Goal: Communication & Community: Ask a question

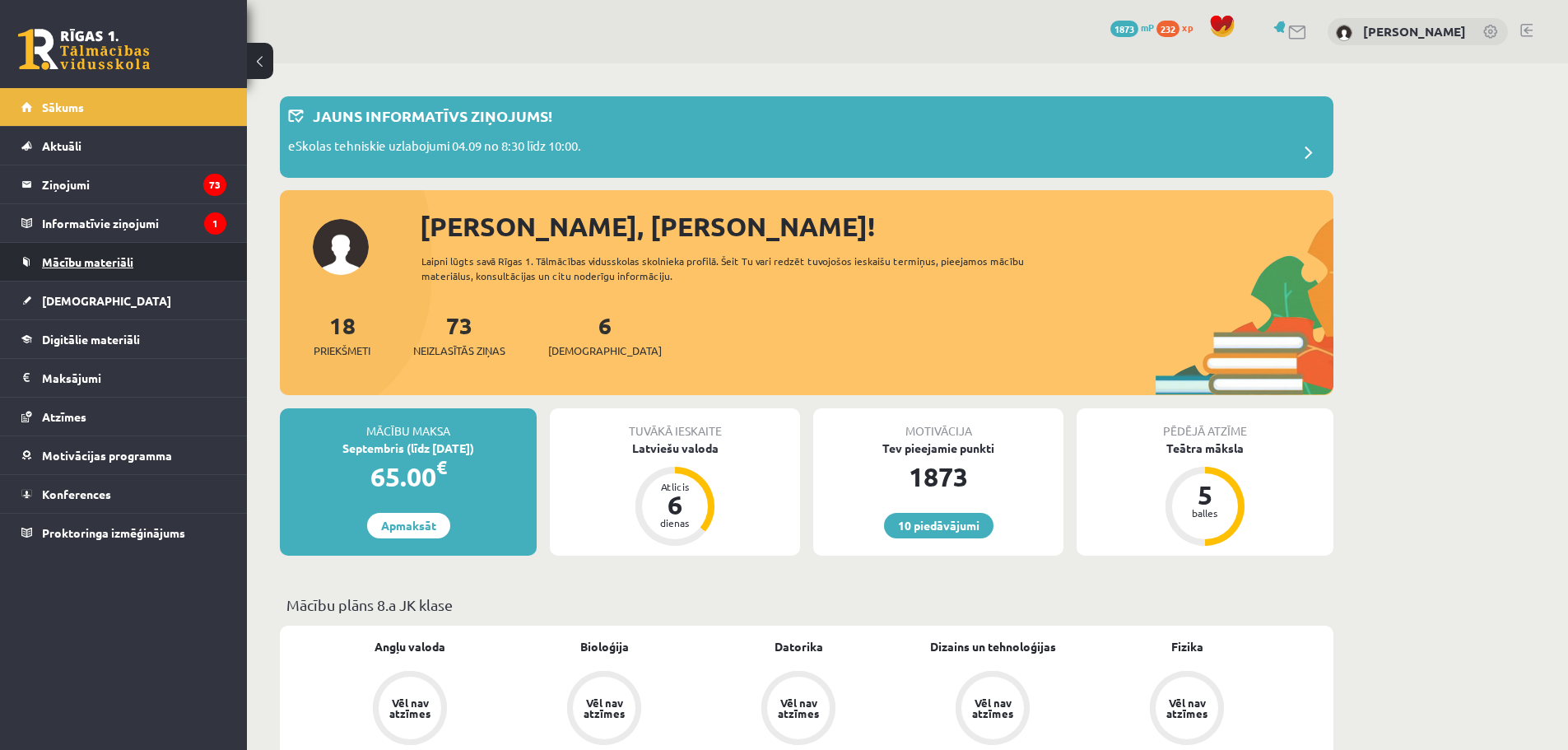
click at [83, 259] on span "Mācību materiāli" at bounding box center [87, 261] width 91 height 15
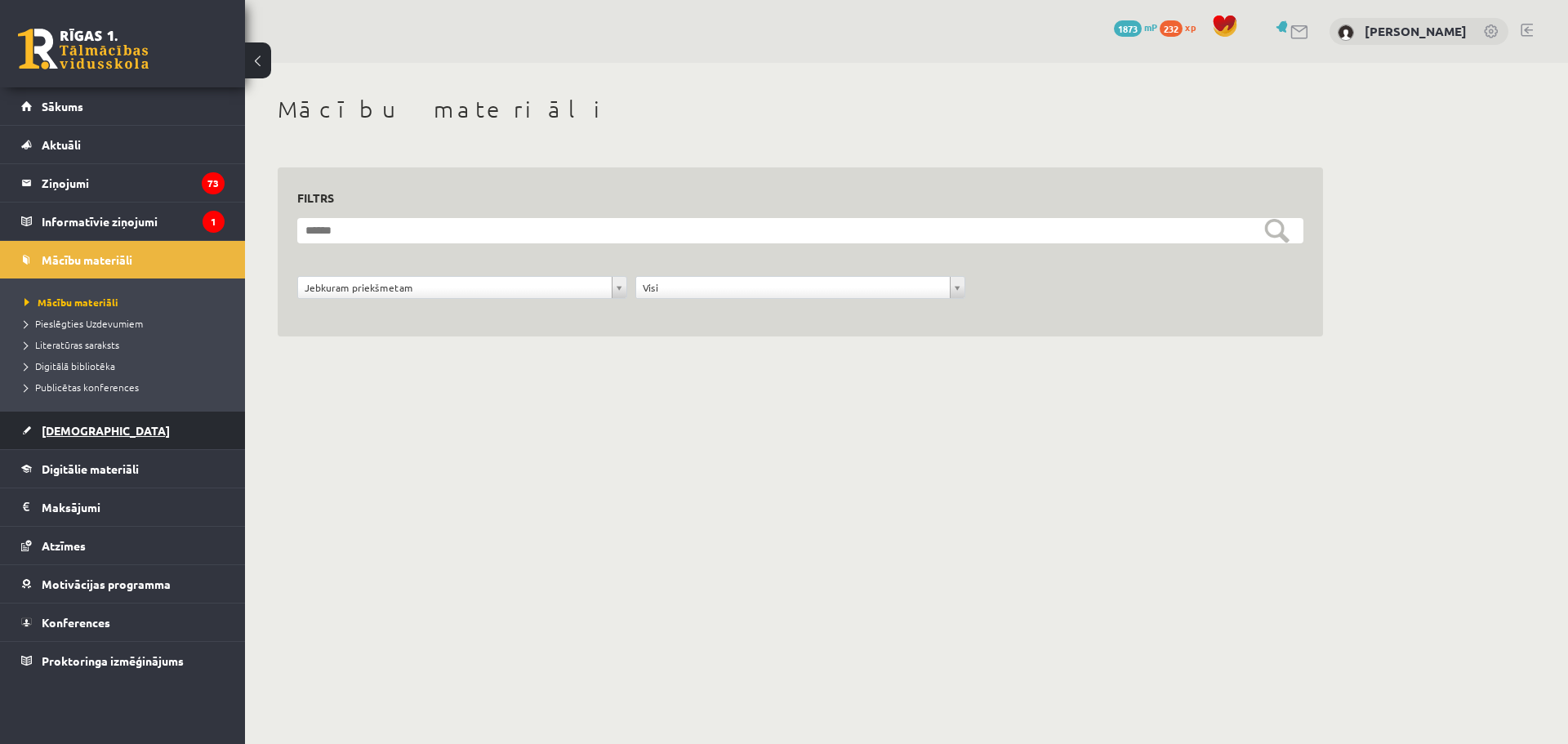
click at [62, 429] on span "[DEMOGRAPHIC_DATA]" at bounding box center [105, 430] width 128 height 14
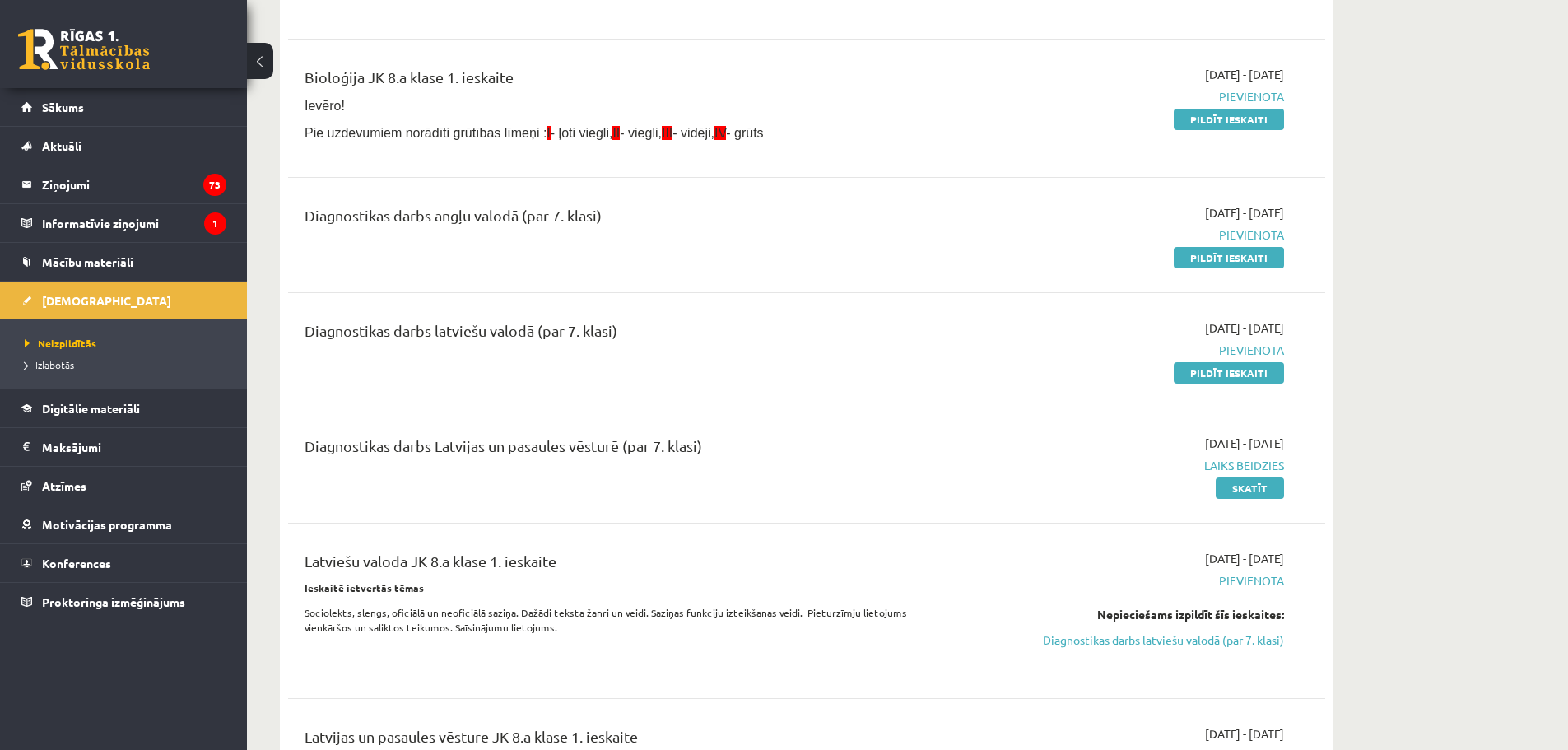
scroll to position [494, 0]
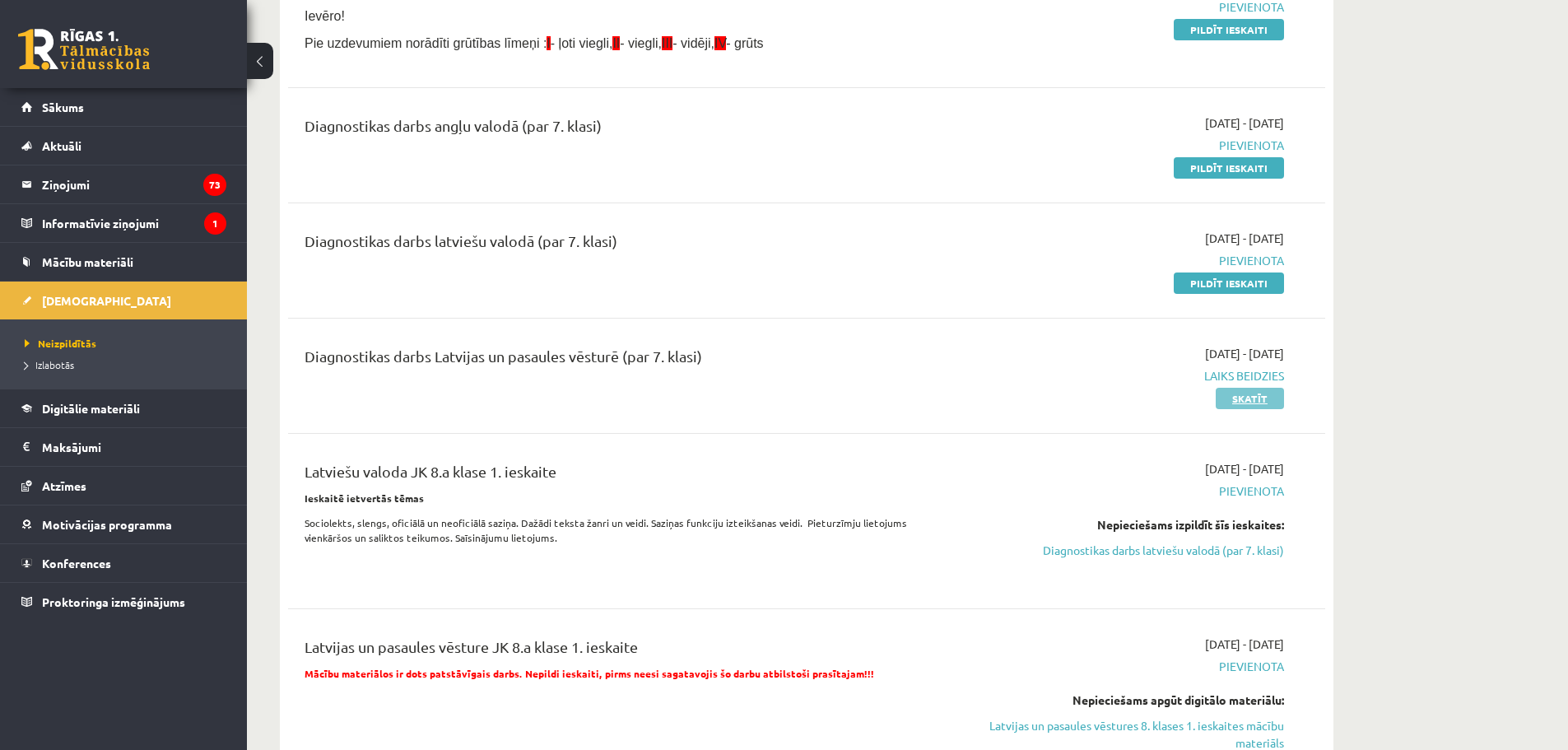
click at [1261, 399] on link "Skatīt" at bounding box center [1250, 398] width 68 height 21
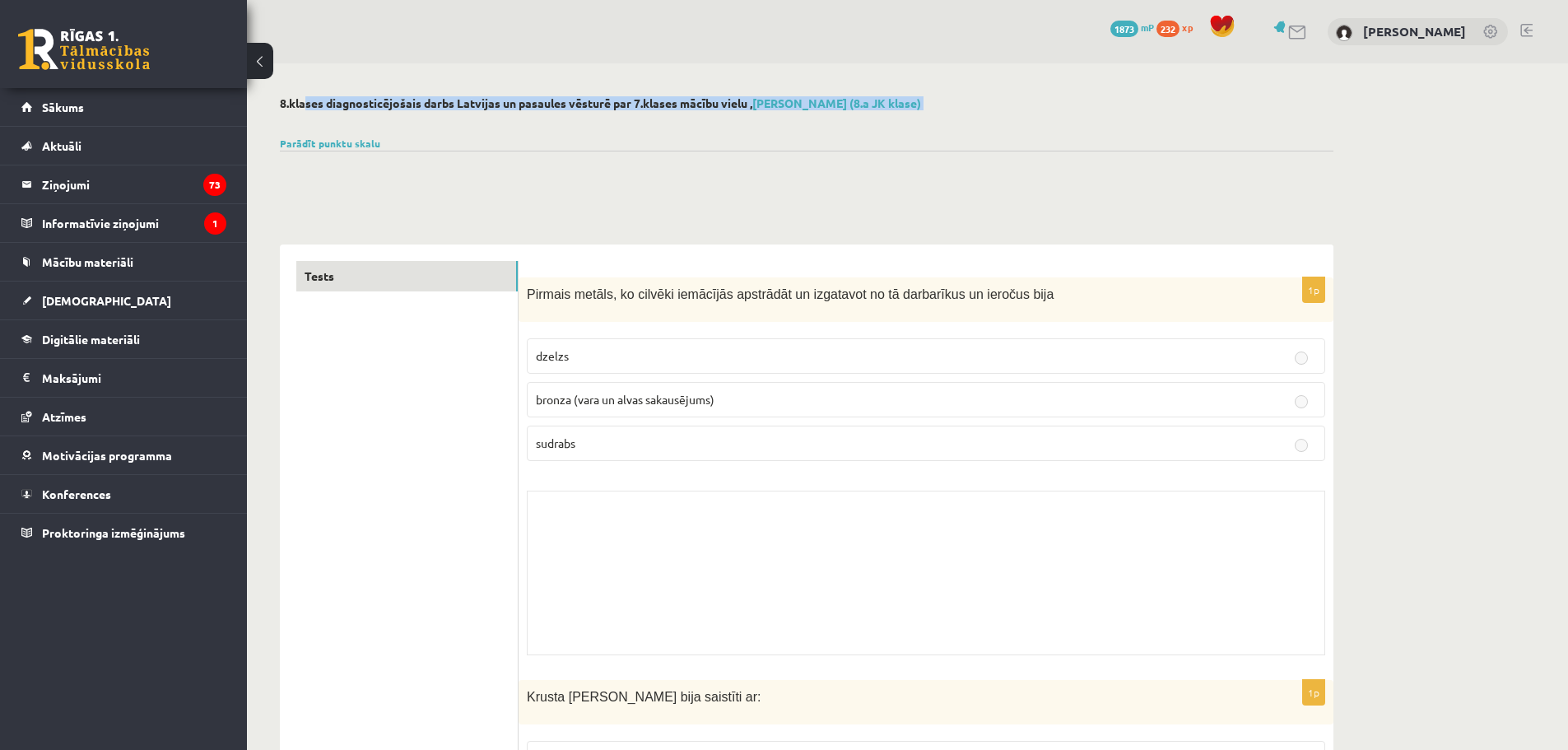
drag, startPoint x: 279, startPoint y: 93, endPoint x: 597, endPoint y: 127, distance: 319.8
copy div "8.klases diagnosticējošais darbs Latvijas un pasaules vēsturē par 7.klases mācī…"
click at [57, 182] on legend "Ziņojumi 73" at bounding box center [134, 184] width 184 height 38
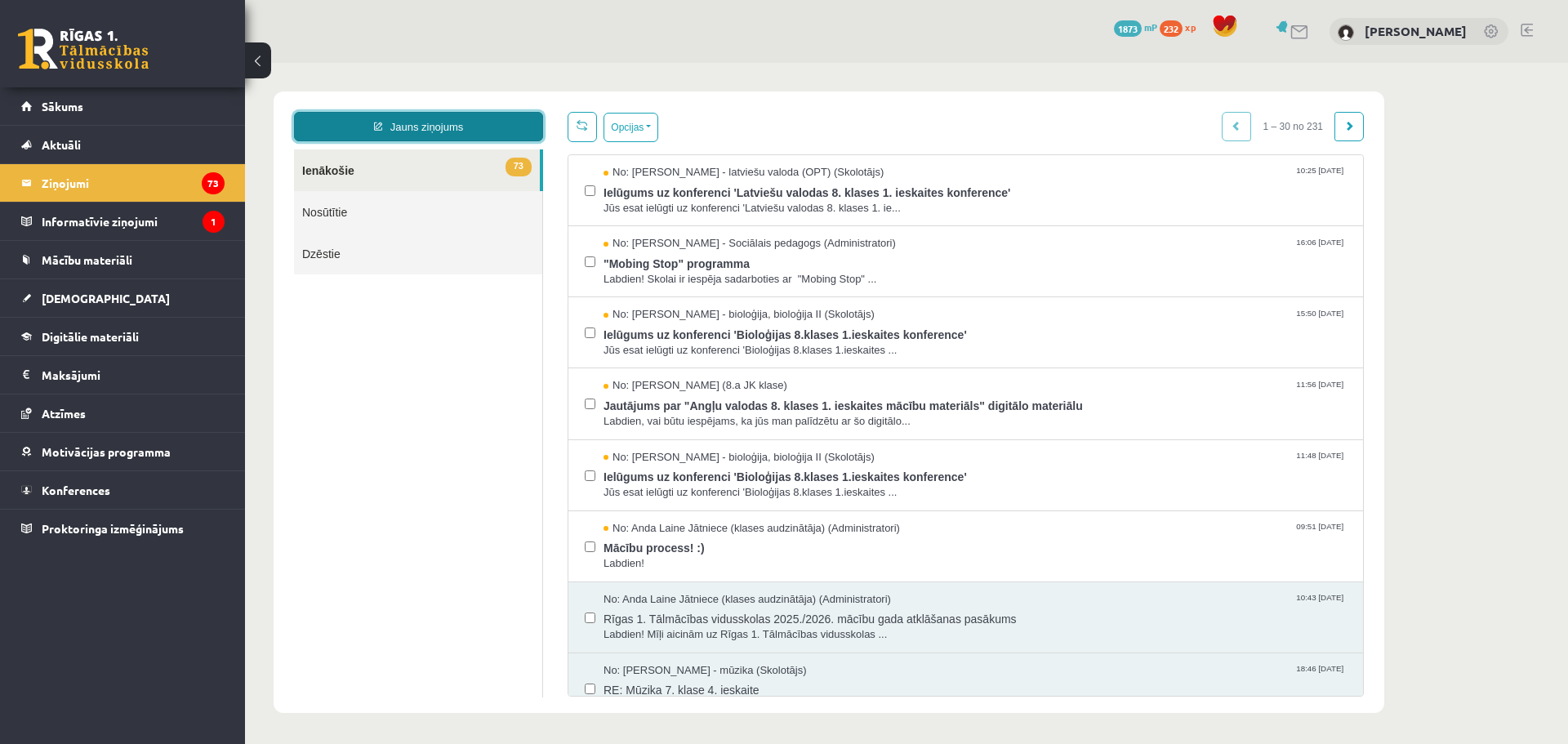
click at [460, 122] on link "Jauns ziņojums" at bounding box center [418, 126] width 249 height 30
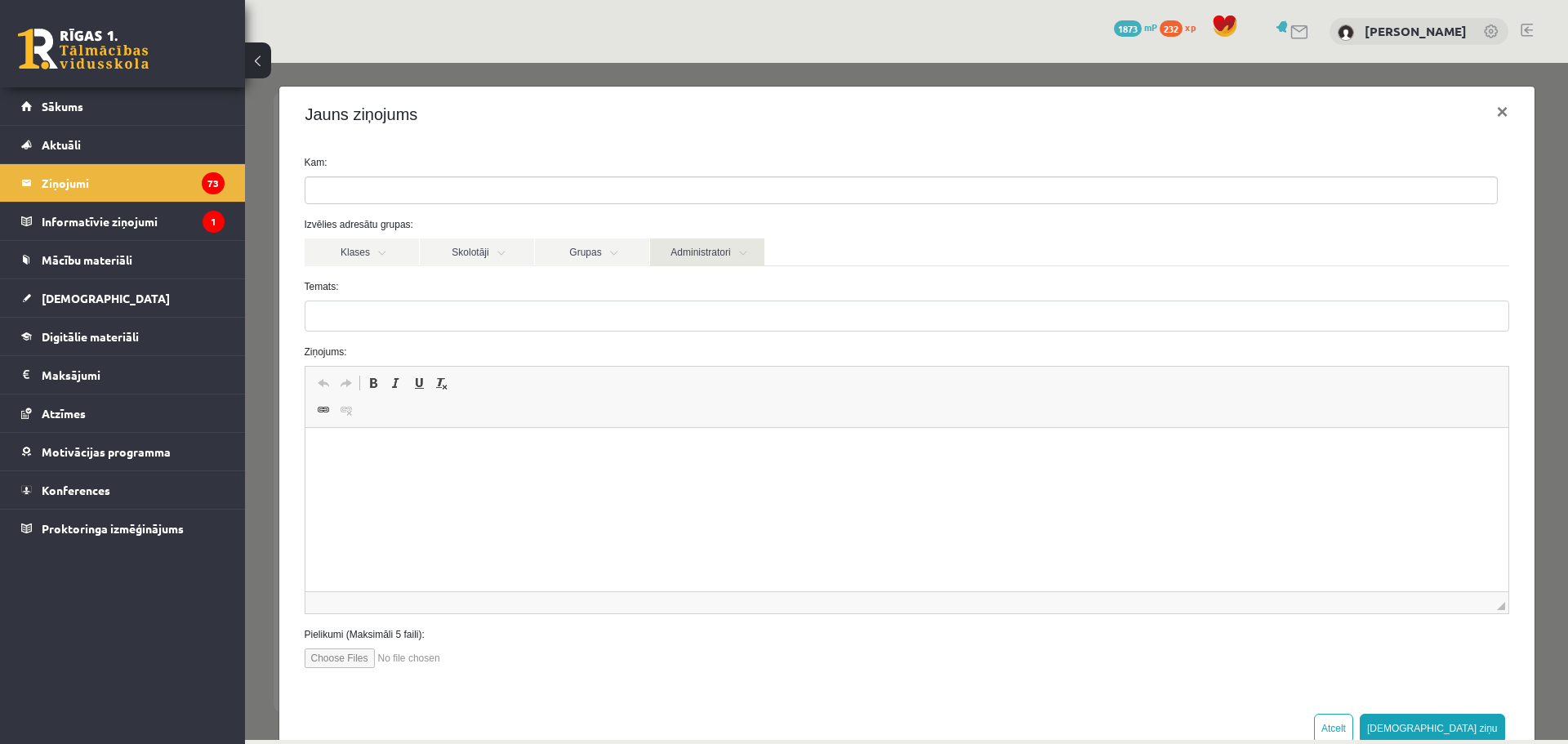
click at [709, 242] on link "Administratori" at bounding box center [707, 252] width 115 height 28
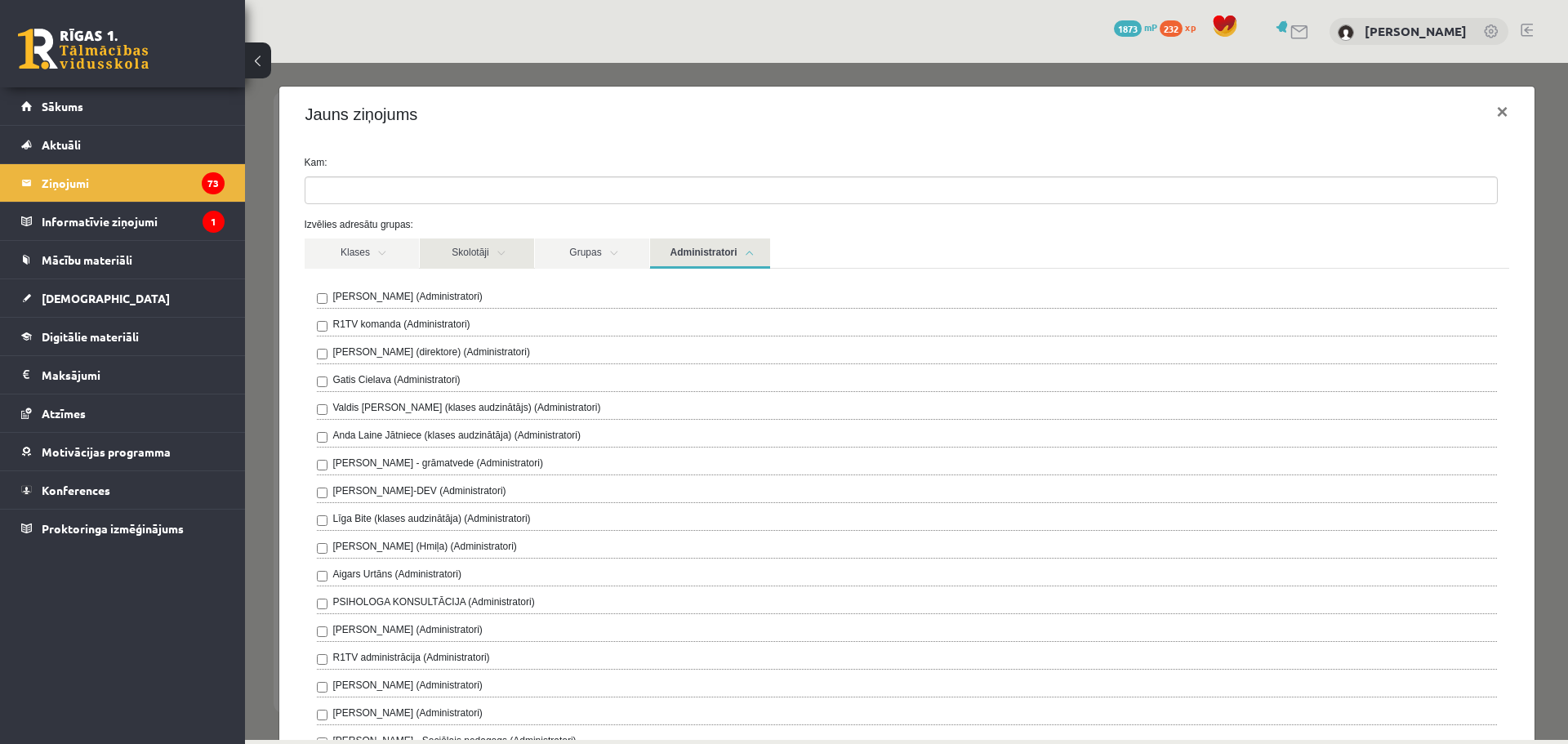
click at [457, 257] on link "Skolotāji" at bounding box center [477, 253] width 115 height 30
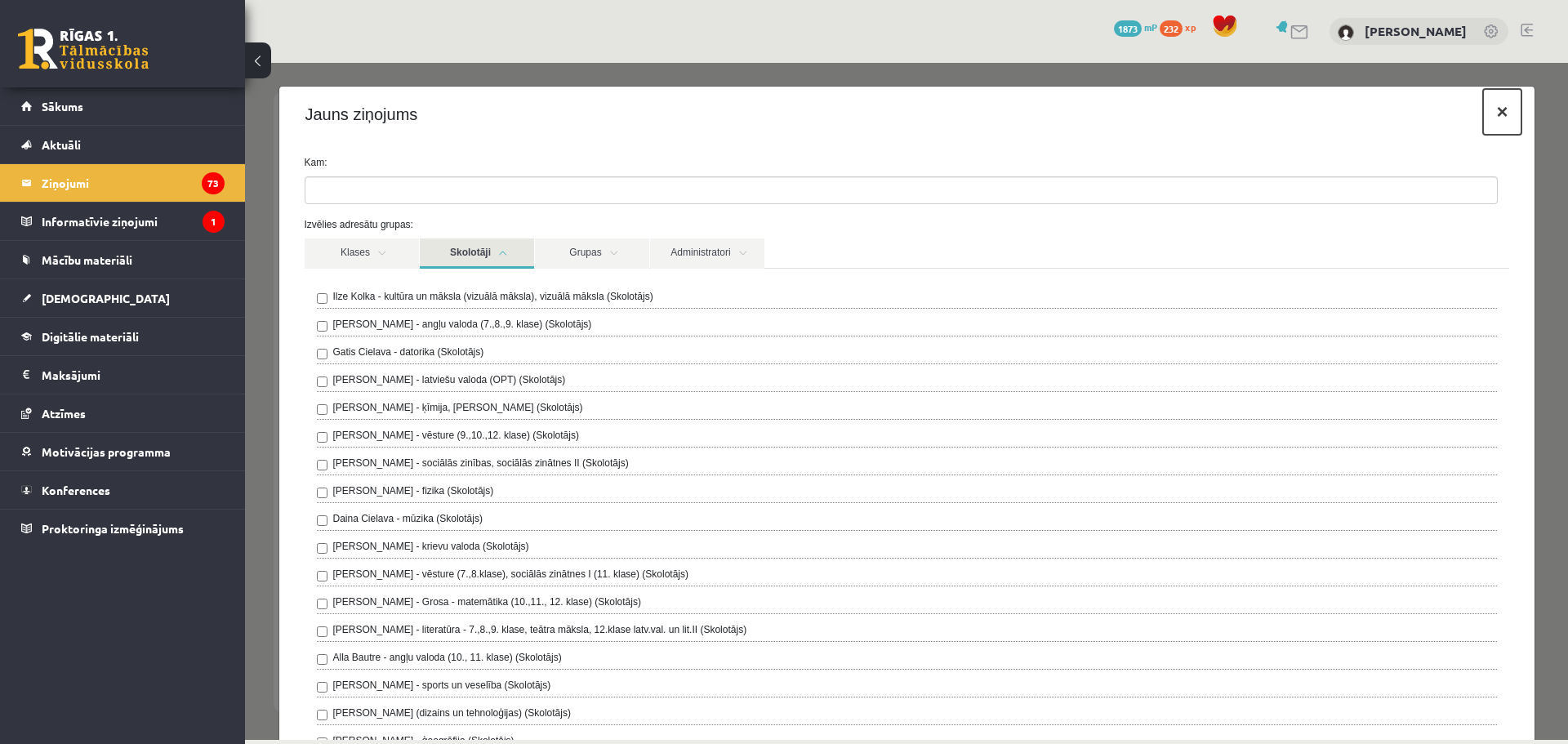
click at [1483, 120] on button "×" at bounding box center [1502, 111] width 38 height 45
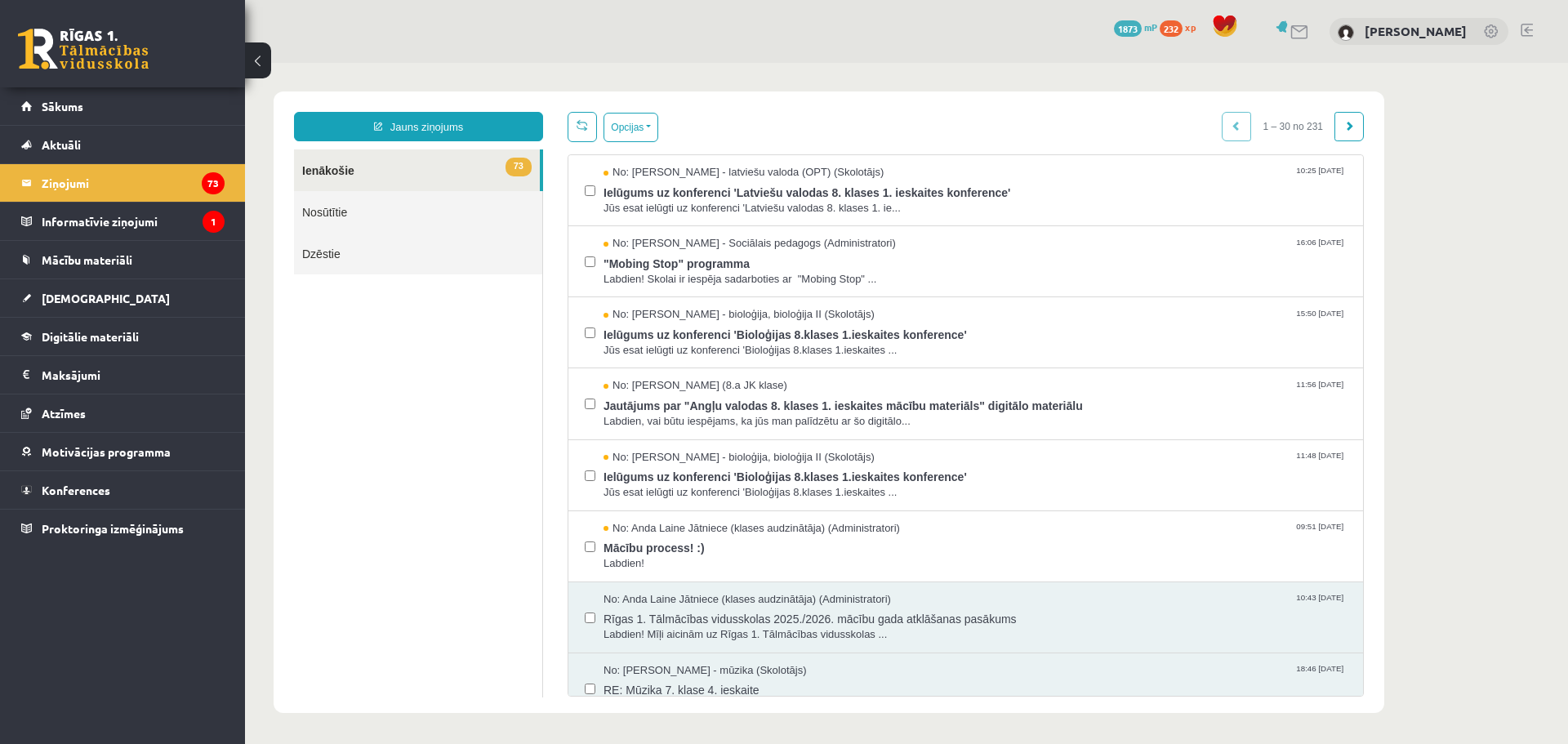
click at [331, 214] on link "Nosūtītie" at bounding box center [418, 211] width 248 height 41
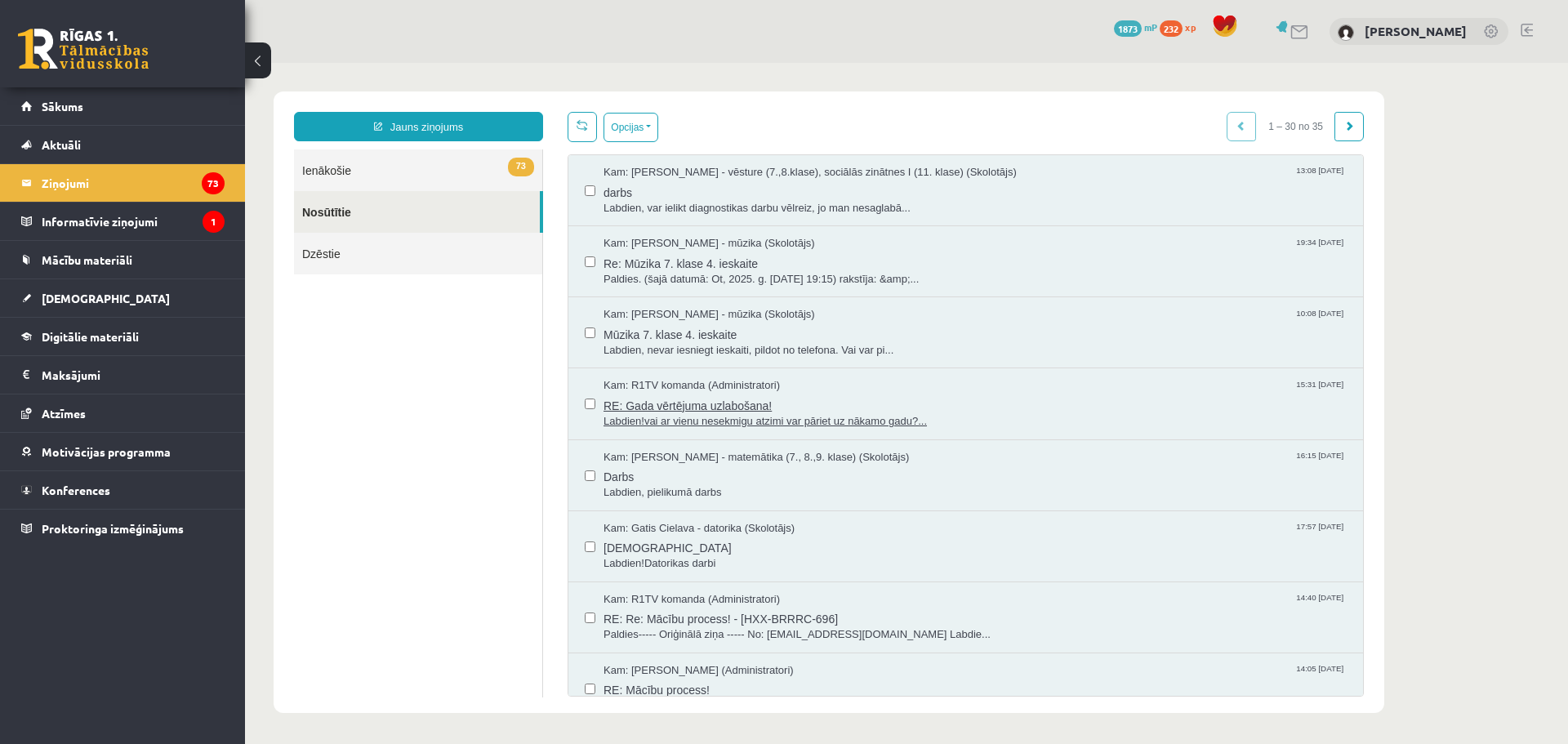
click at [720, 382] on span "Kam: R1TV komanda (Administratori)" at bounding box center [692, 386] width 176 height 15
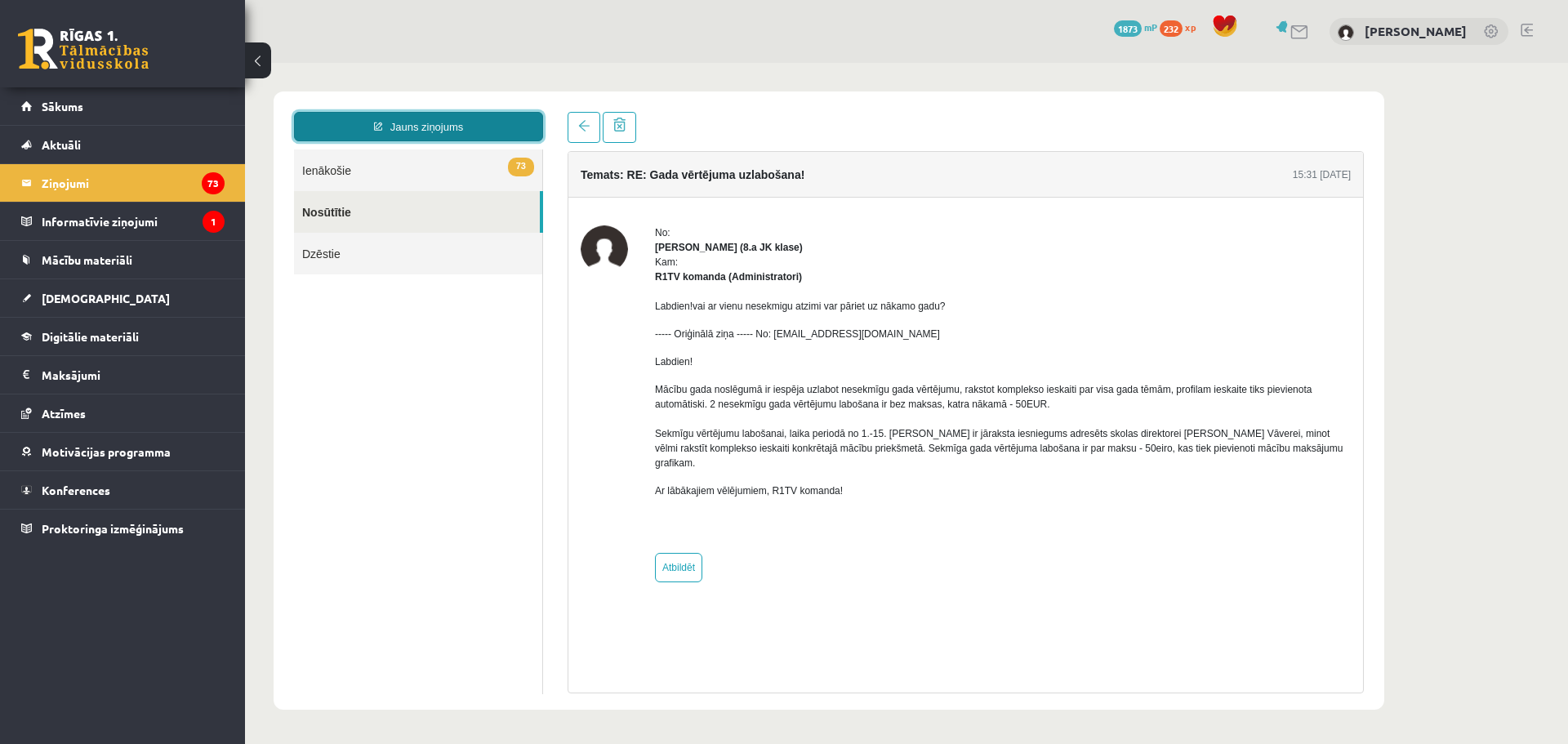
click at [409, 116] on link "Jauns ziņojums" at bounding box center [418, 126] width 249 height 30
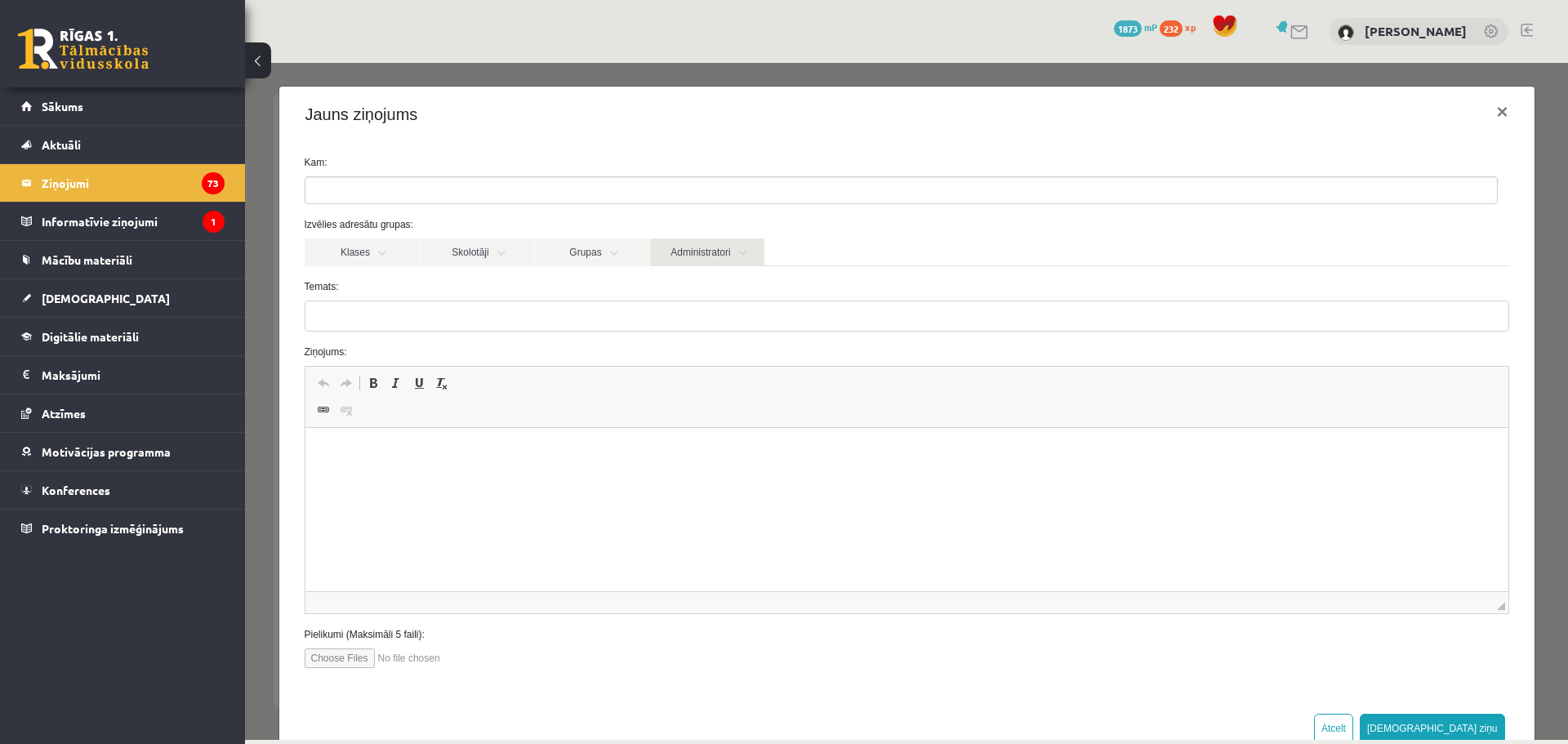
click at [721, 251] on link "Administratori" at bounding box center [707, 252] width 115 height 28
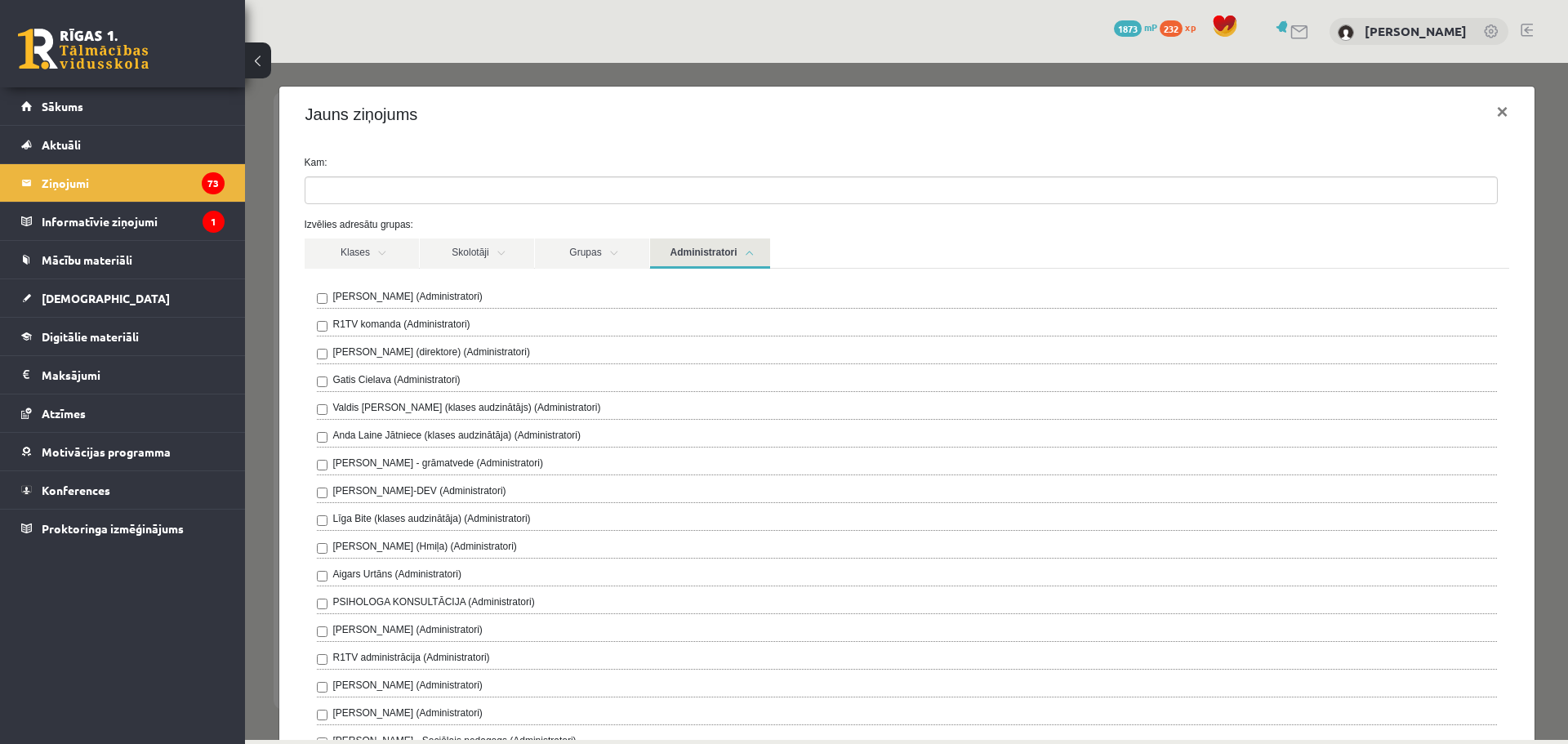
click at [421, 330] on label "R1TV komanda (Administratori)" at bounding box center [402, 324] width 137 height 14
click at [669, 154] on div "**********" at bounding box center [906, 689] width 1255 height 1093
click at [274, 290] on div "**********" at bounding box center [905, 401] width 1322 height 678
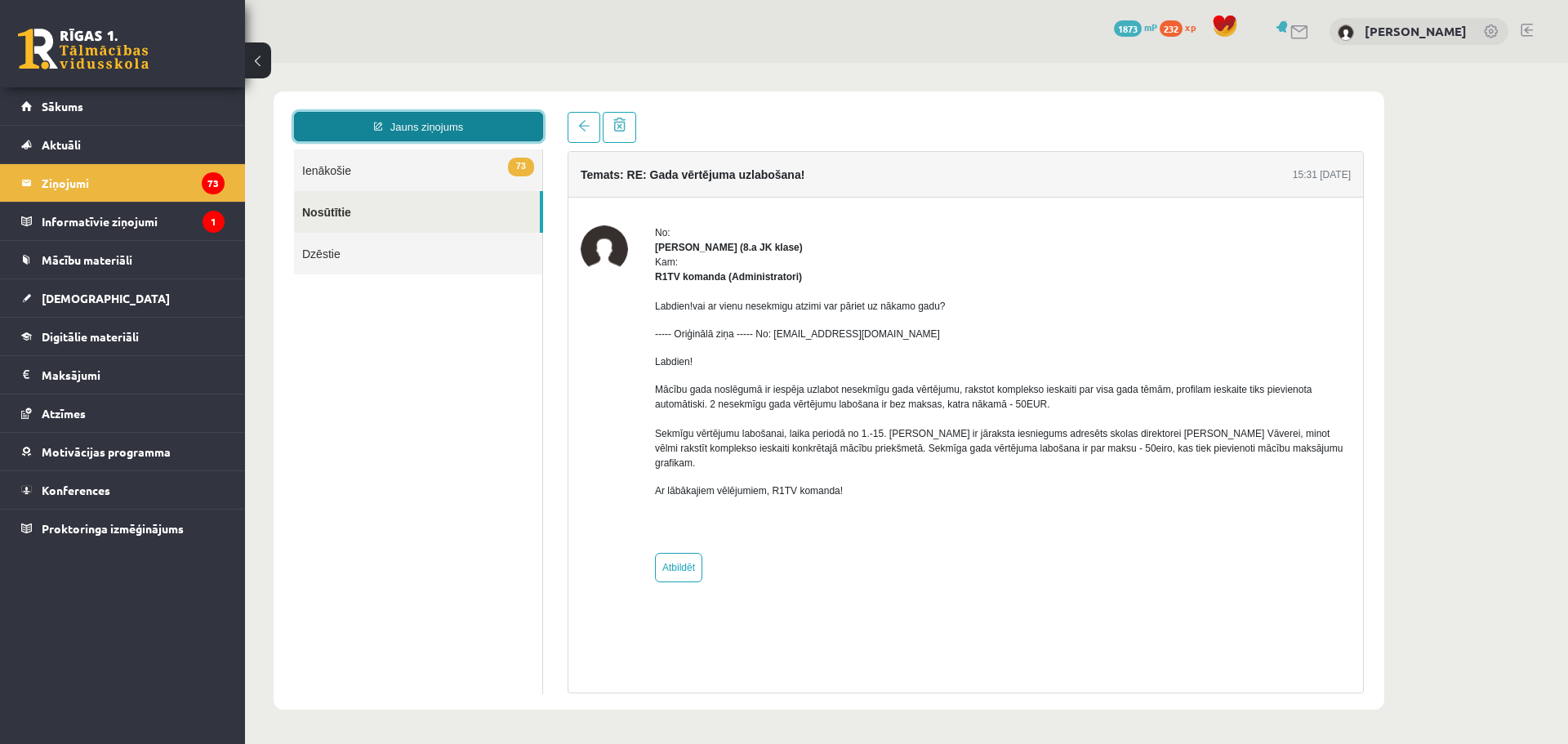
click at [436, 130] on link "Jauns ziņojums" at bounding box center [418, 126] width 249 height 30
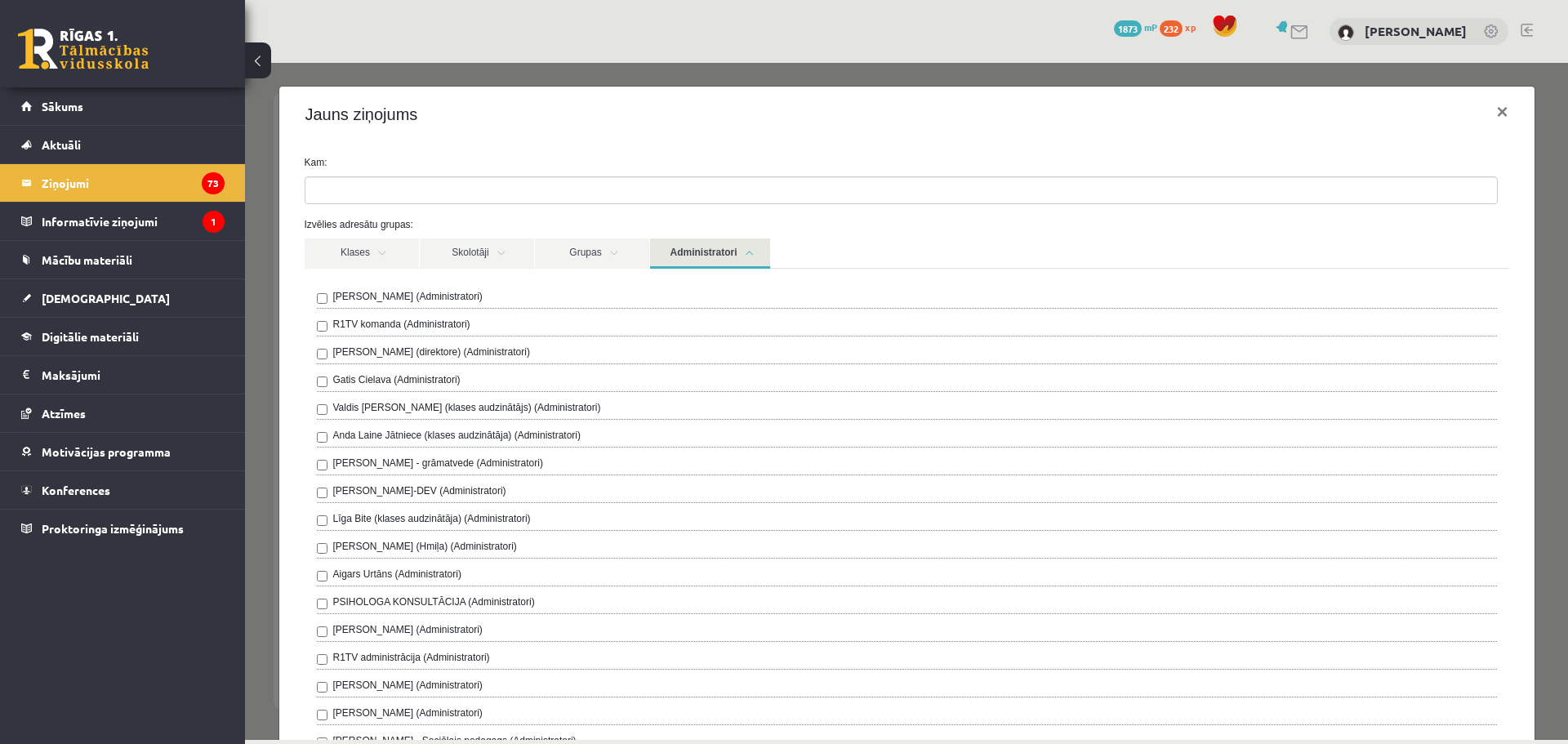
click at [440, 323] on label "R1TV komanda (Administratori)" at bounding box center [402, 324] width 137 height 14
click at [1531, 235] on div "**********" at bounding box center [905, 401] width 1322 height 678
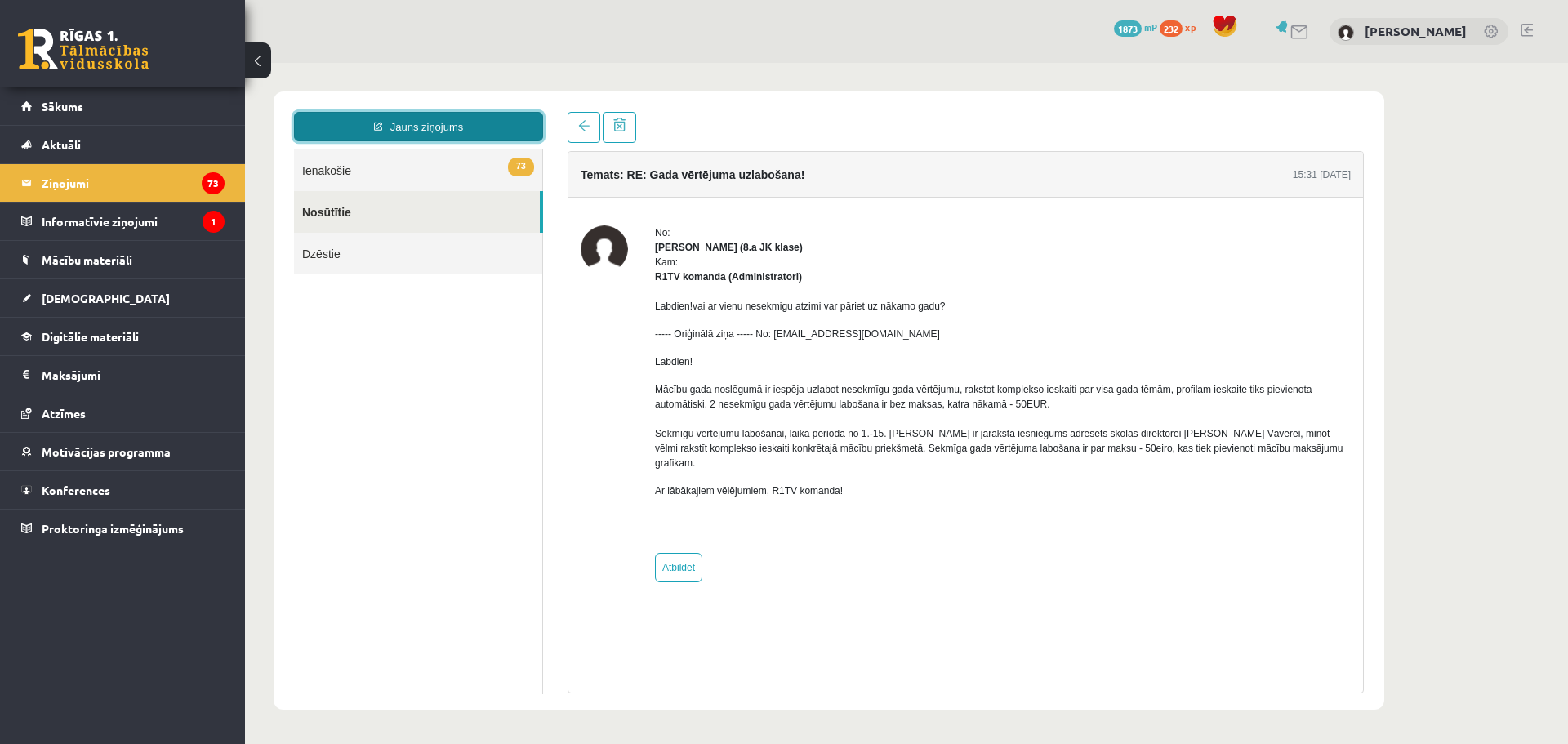
click at [369, 123] on link "Jauns ziņojums" at bounding box center [418, 126] width 249 height 30
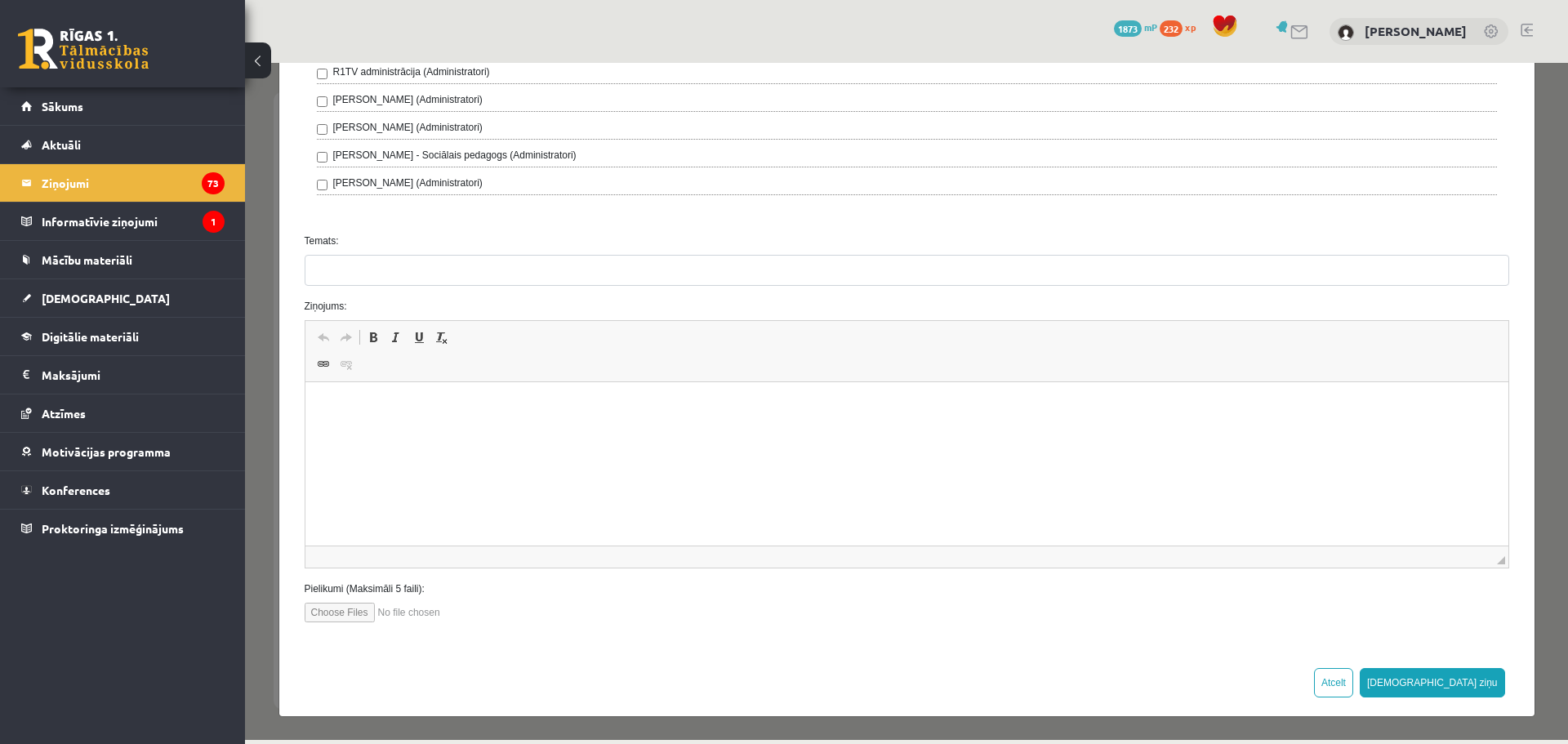
scroll to position [504, 0]
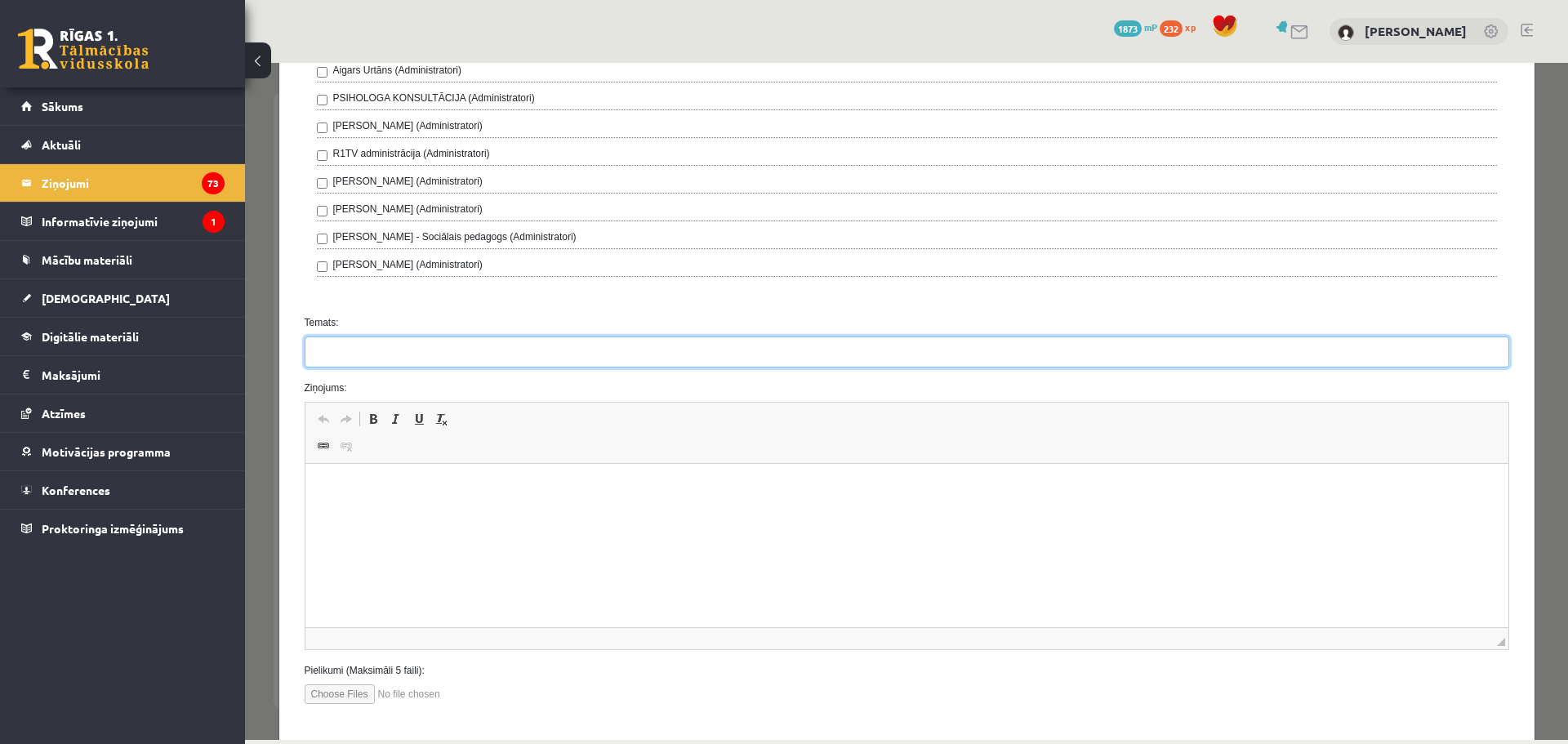
click at [400, 348] on input "Temats:" at bounding box center [906, 352] width 1205 height 31
type input "*****"
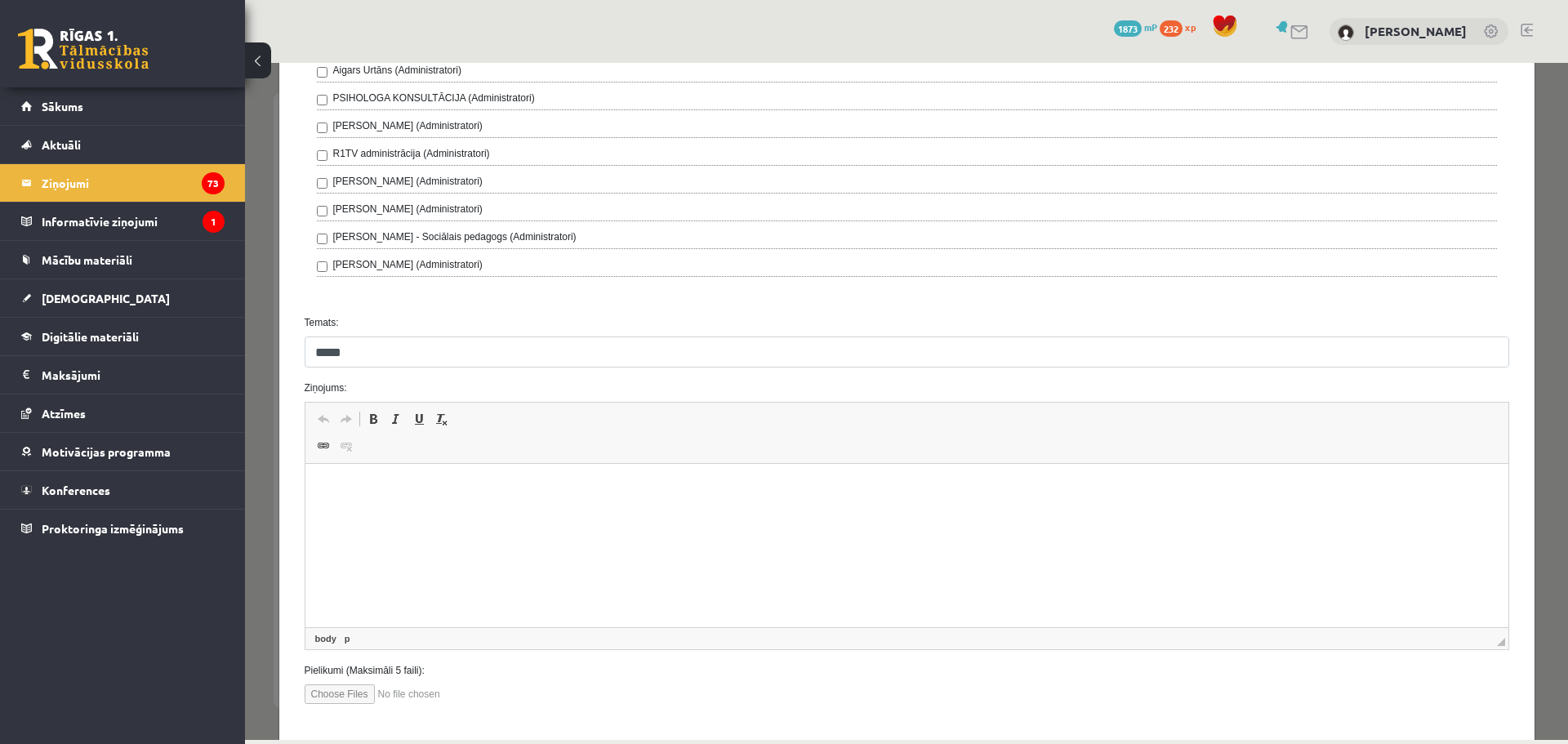
click at [405, 492] on p "Bagātinātā teksta redaktors, wiswyg-editor-47025071223440-1757496673-764" at bounding box center [905, 490] width 1170 height 17
click at [448, 505] on span "Ielīmēt" at bounding box center [449, 504] width 45 height 24
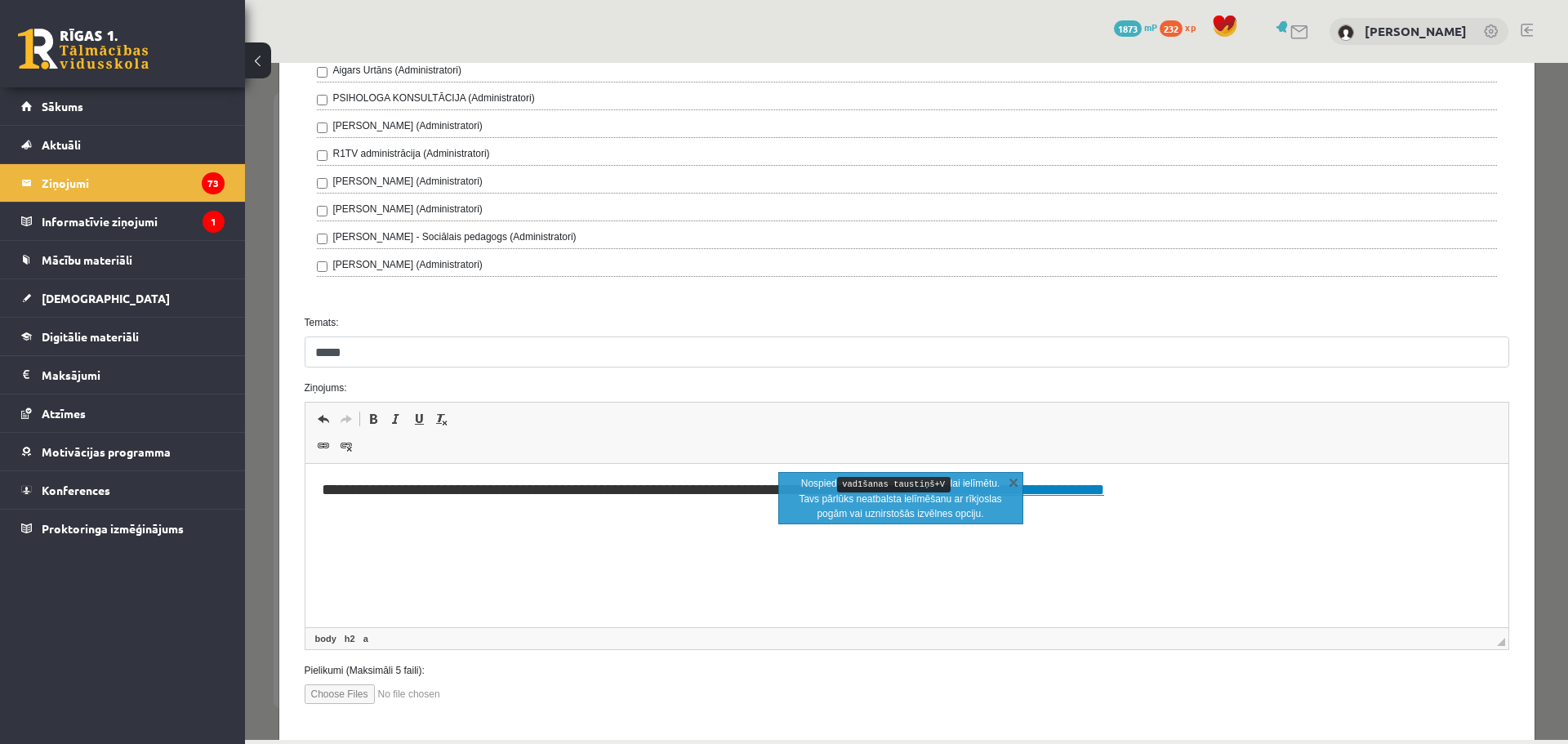
click at [323, 486] on h2 "**********" at bounding box center [900, 490] width 1159 height 18
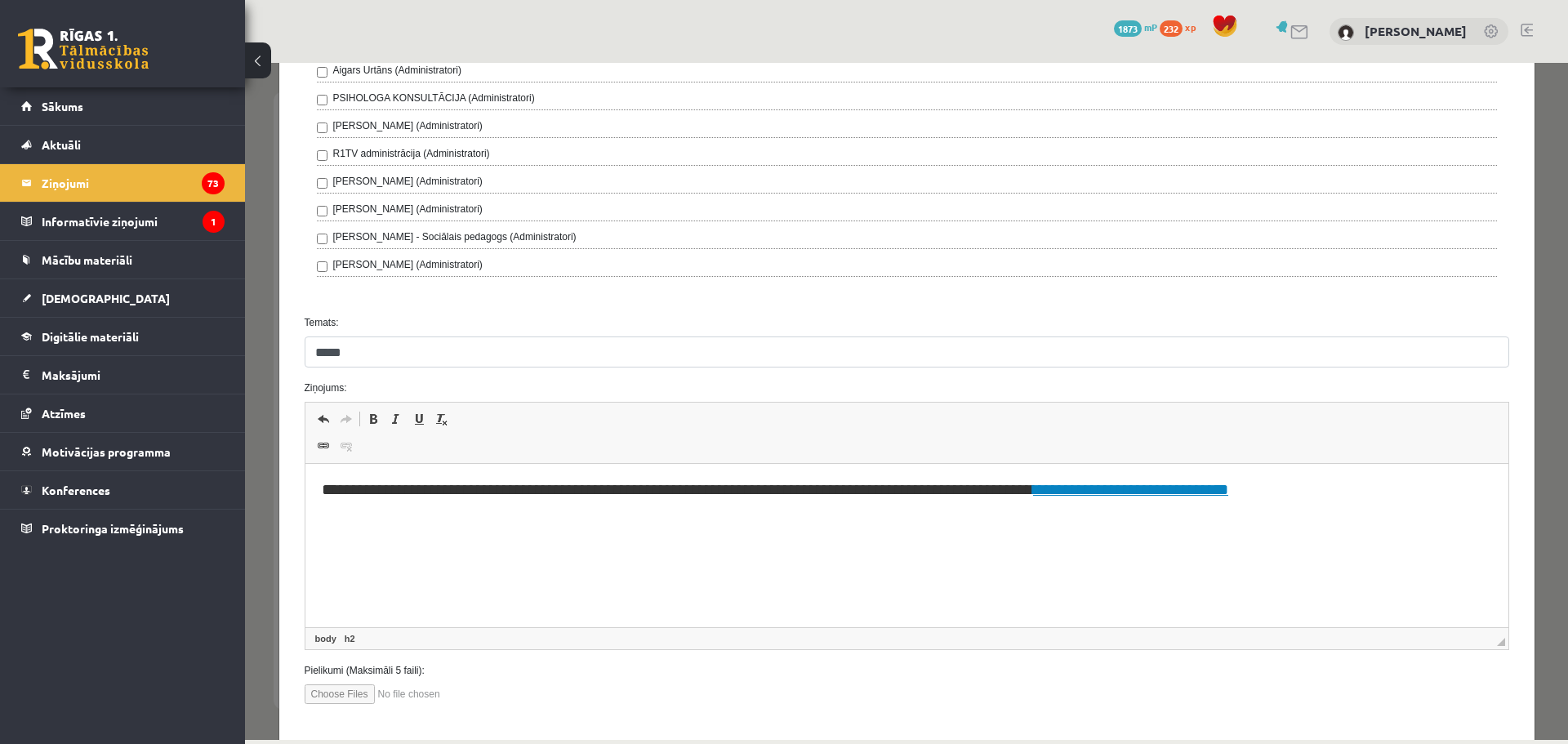
click at [620, 492] on h2 "**********" at bounding box center [900, 490] width 1159 height 18
click at [653, 494] on h2 "**********" at bounding box center [900, 490] width 1159 height 18
click at [795, 486] on h2 "**********" at bounding box center [900, 490] width 1159 height 18
drag, startPoint x: 318, startPoint y: 523, endPoint x: 737, endPoint y: 500, distance: 419.6
click at [733, 501] on html "**********" at bounding box center [905, 506] width 1203 height 84
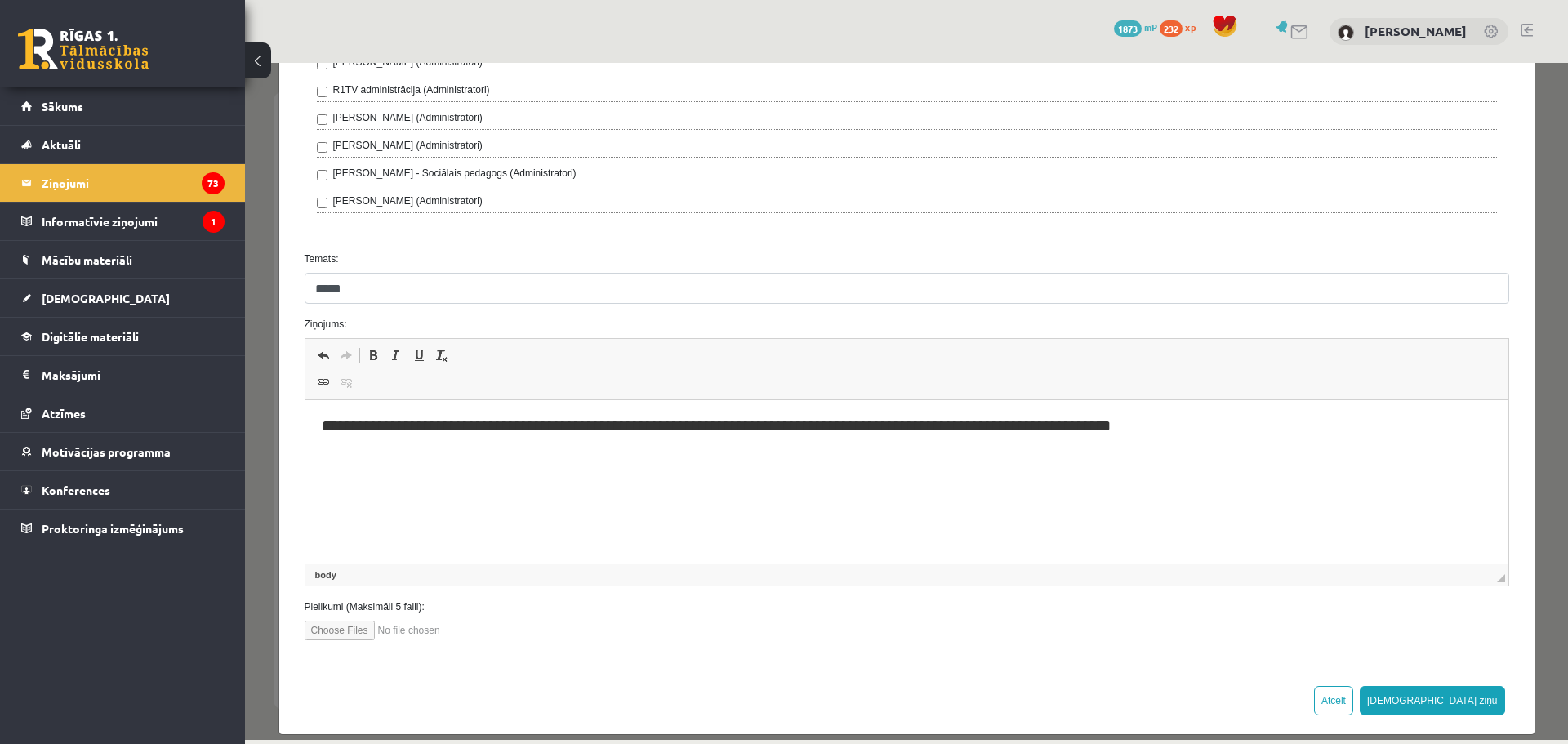
scroll to position [586, 0]
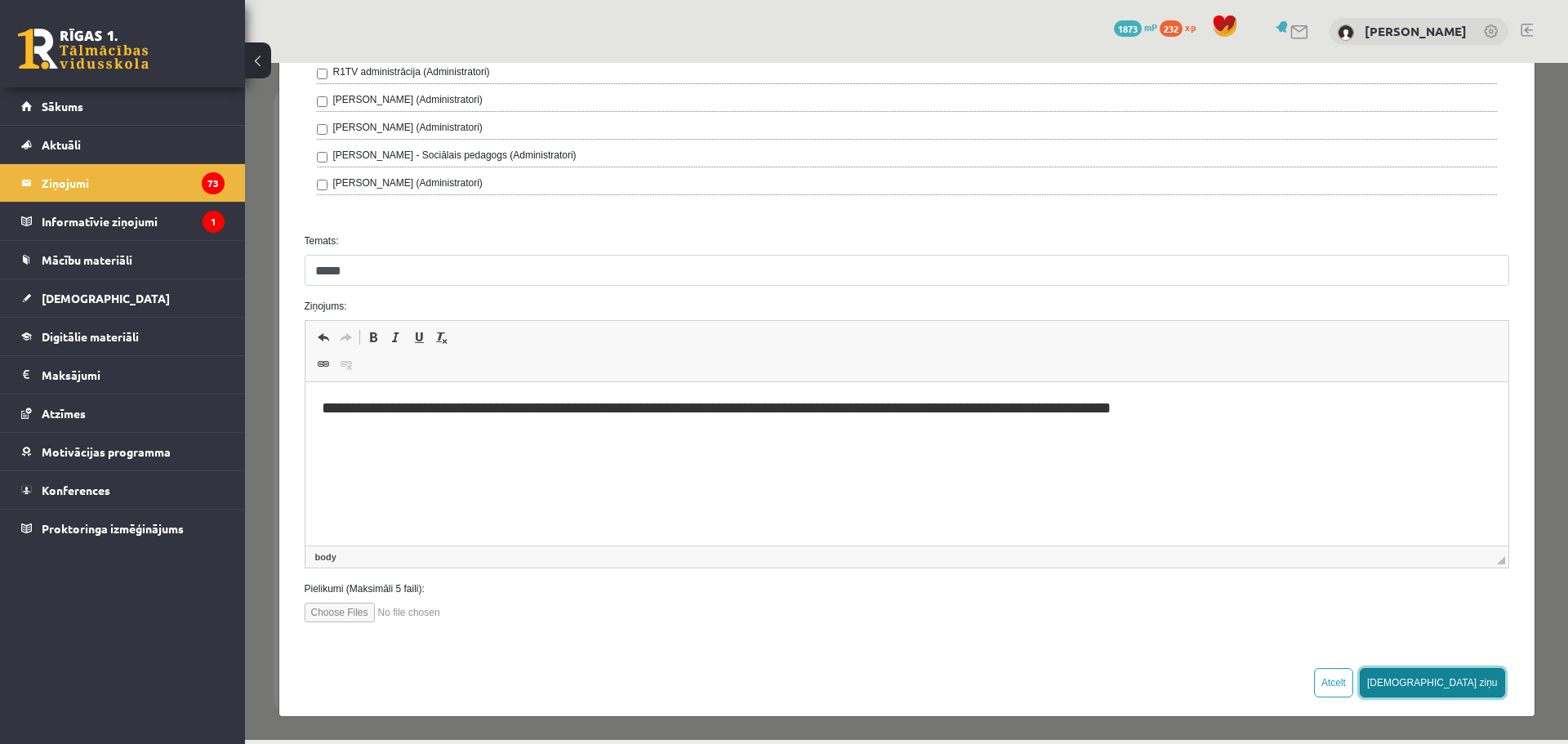
drag, startPoint x: 1473, startPoint y: 688, endPoint x: 1167, endPoint y: 123, distance: 642.5
click at [1473, 688] on button "[DEMOGRAPHIC_DATA] ziņu" at bounding box center [1432, 683] width 145 height 30
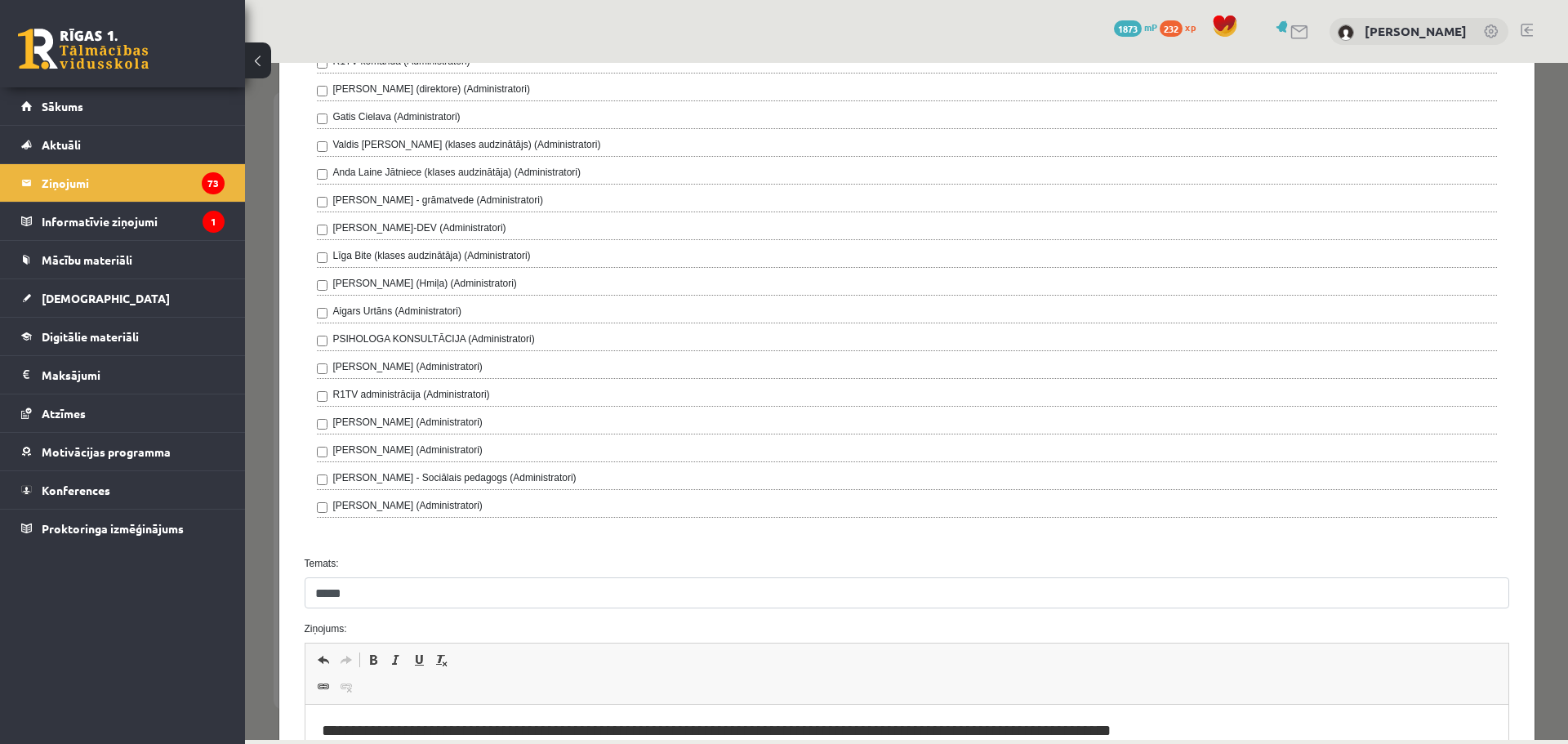
scroll to position [0, 0]
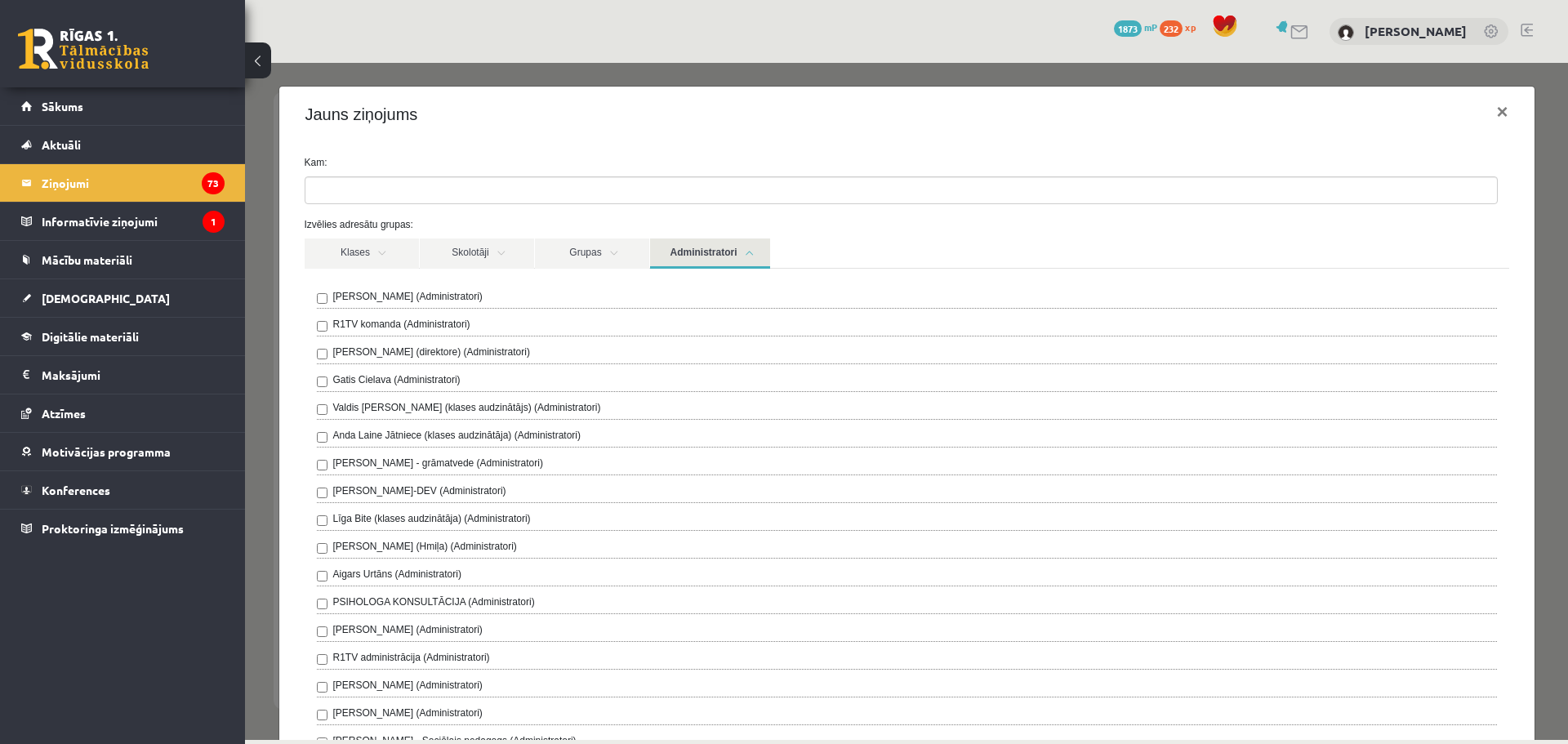
click at [342, 196] on input "search" at bounding box center [333, 190] width 57 height 26
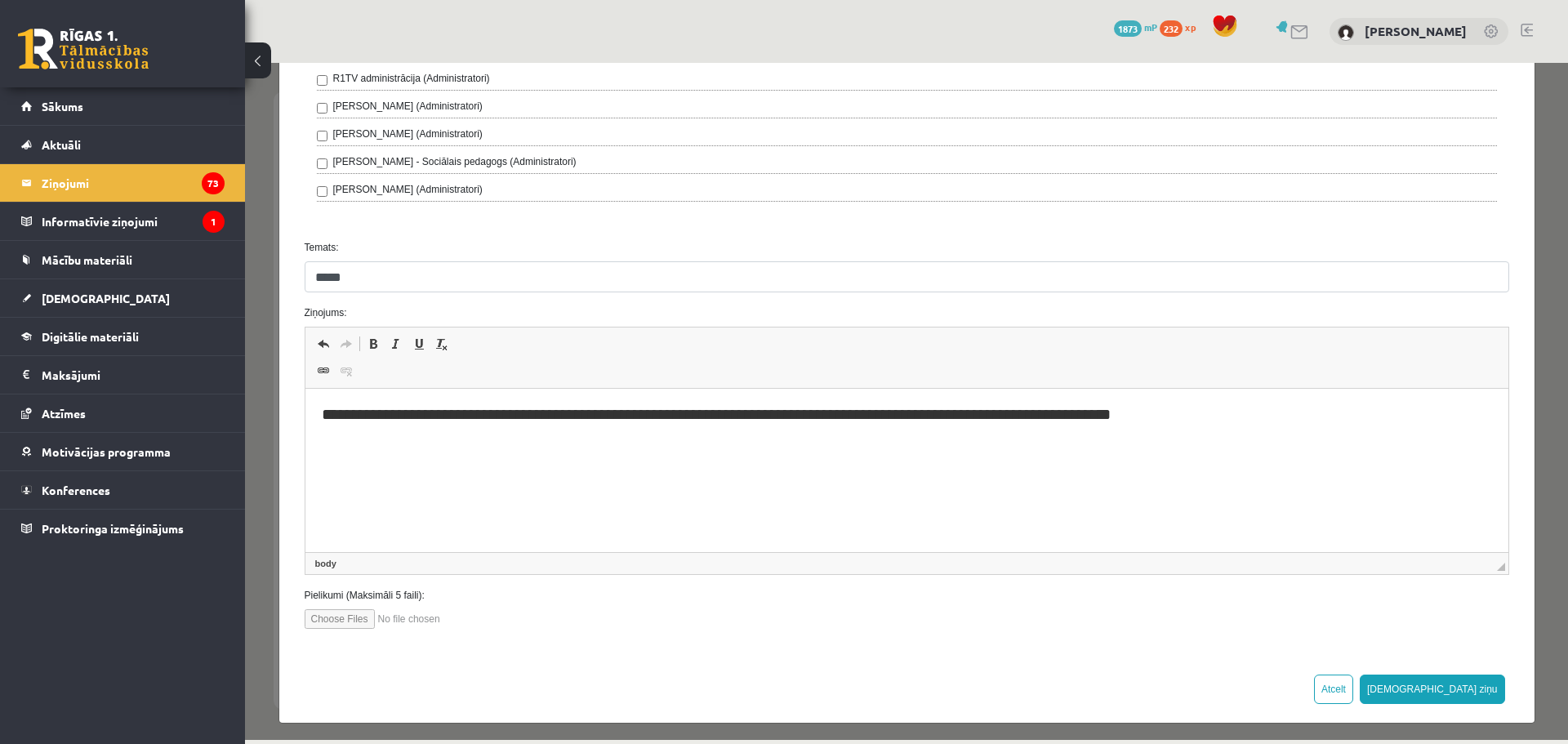
scroll to position [586, 0]
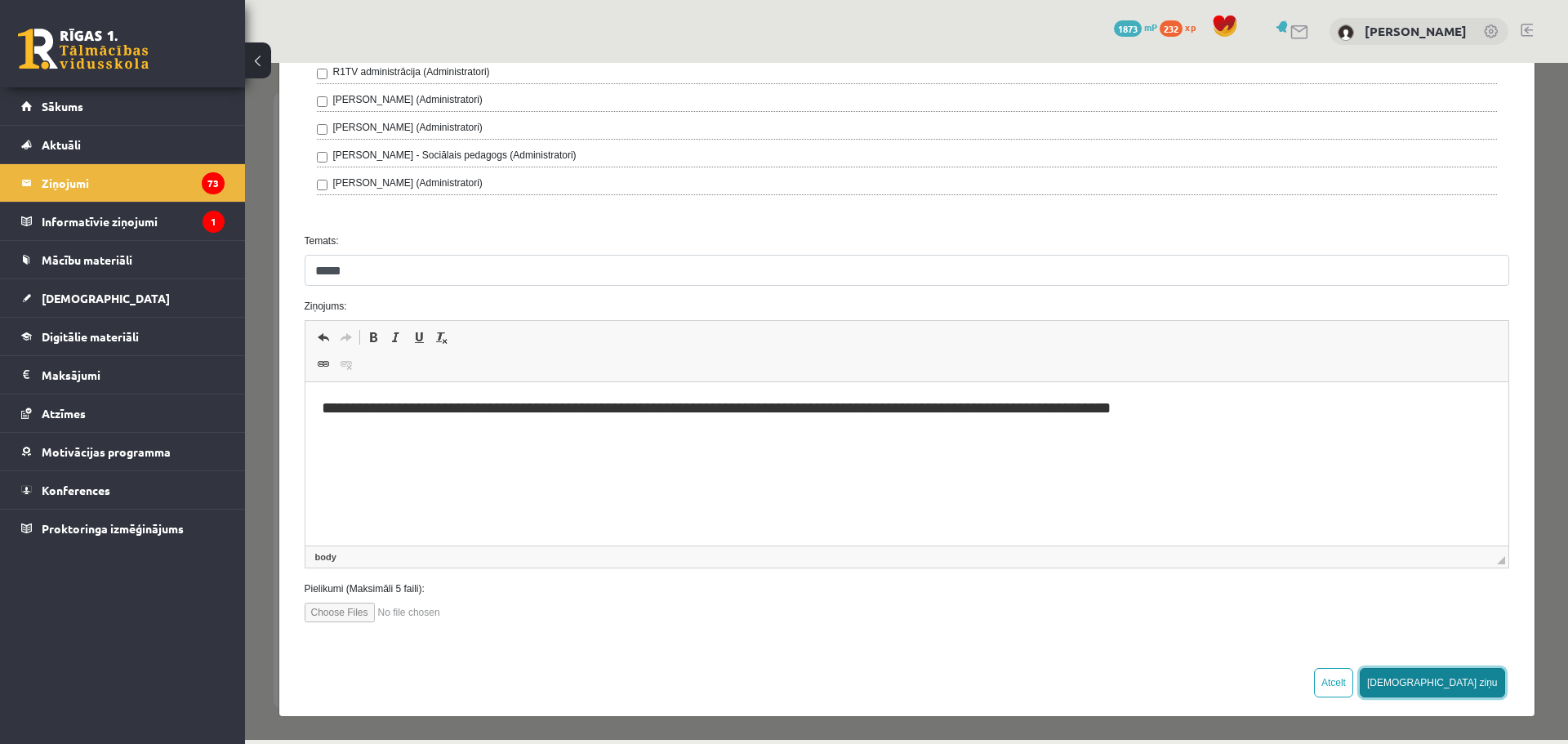
click at [1463, 677] on button "[DEMOGRAPHIC_DATA] ziņu" at bounding box center [1432, 683] width 145 height 30
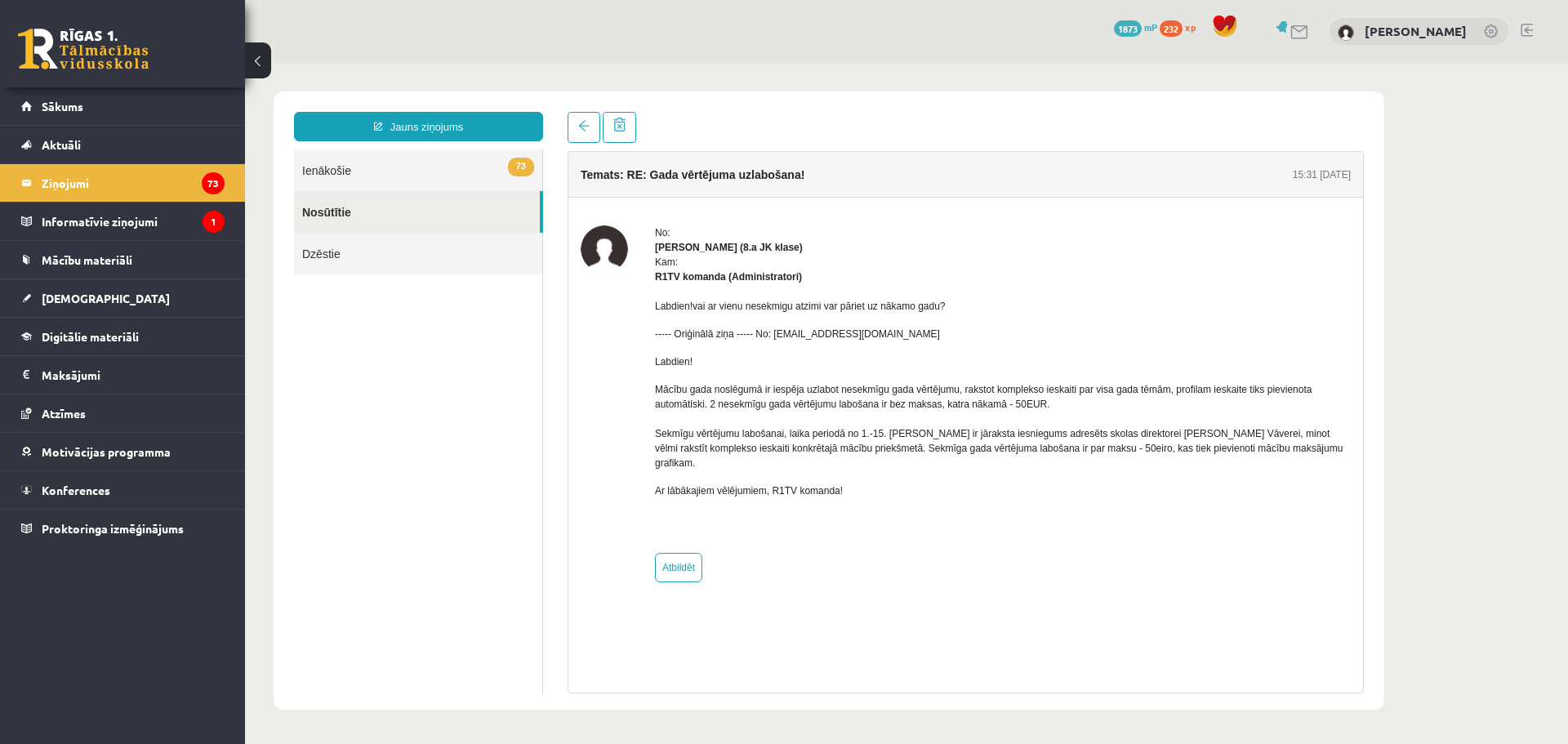
scroll to position [0, 0]
click at [320, 204] on link "Nosūtītie" at bounding box center [416, 211] width 246 height 41
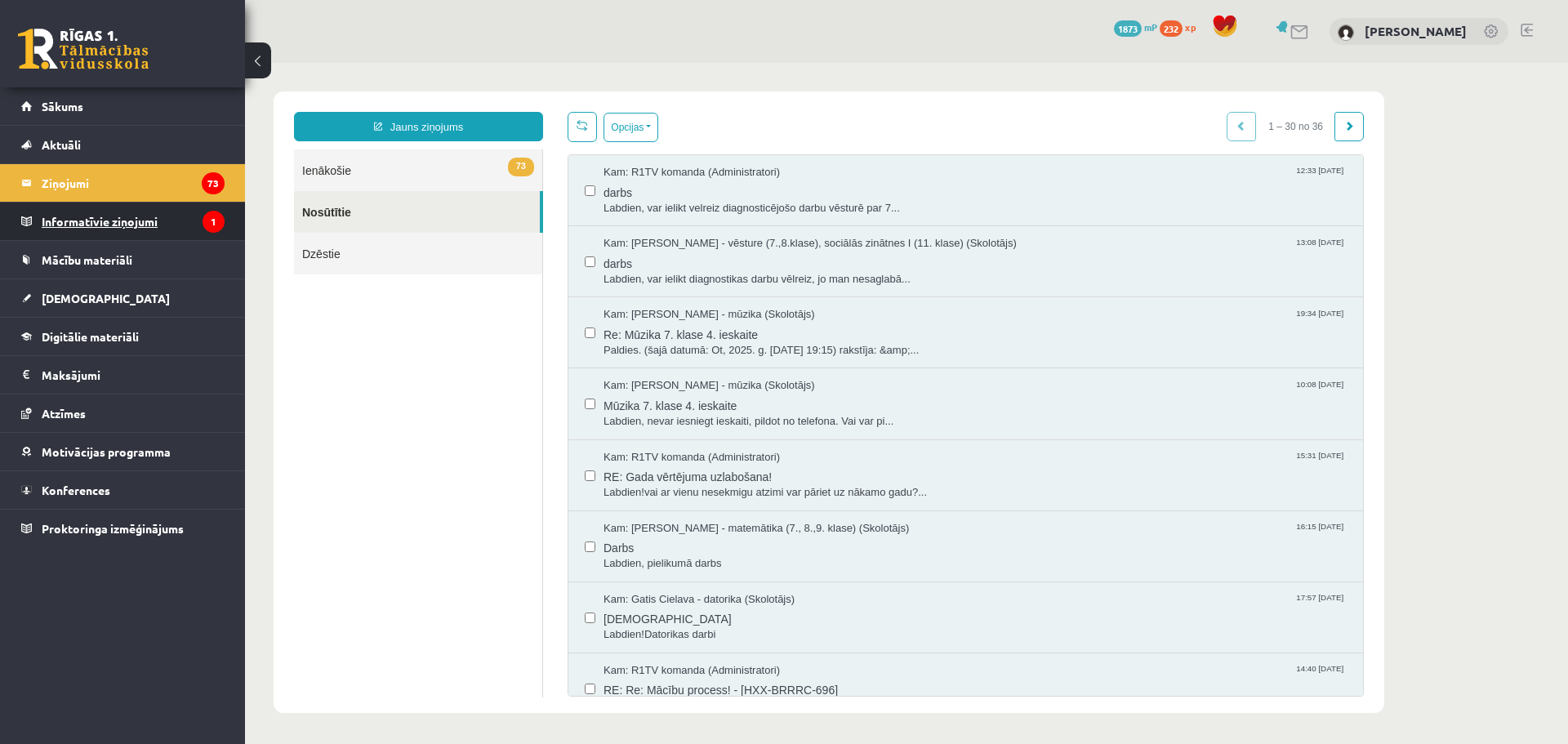
click at [121, 223] on legend "Informatīvie ziņojumi 1" at bounding box center [133, 221] width 183 height 38
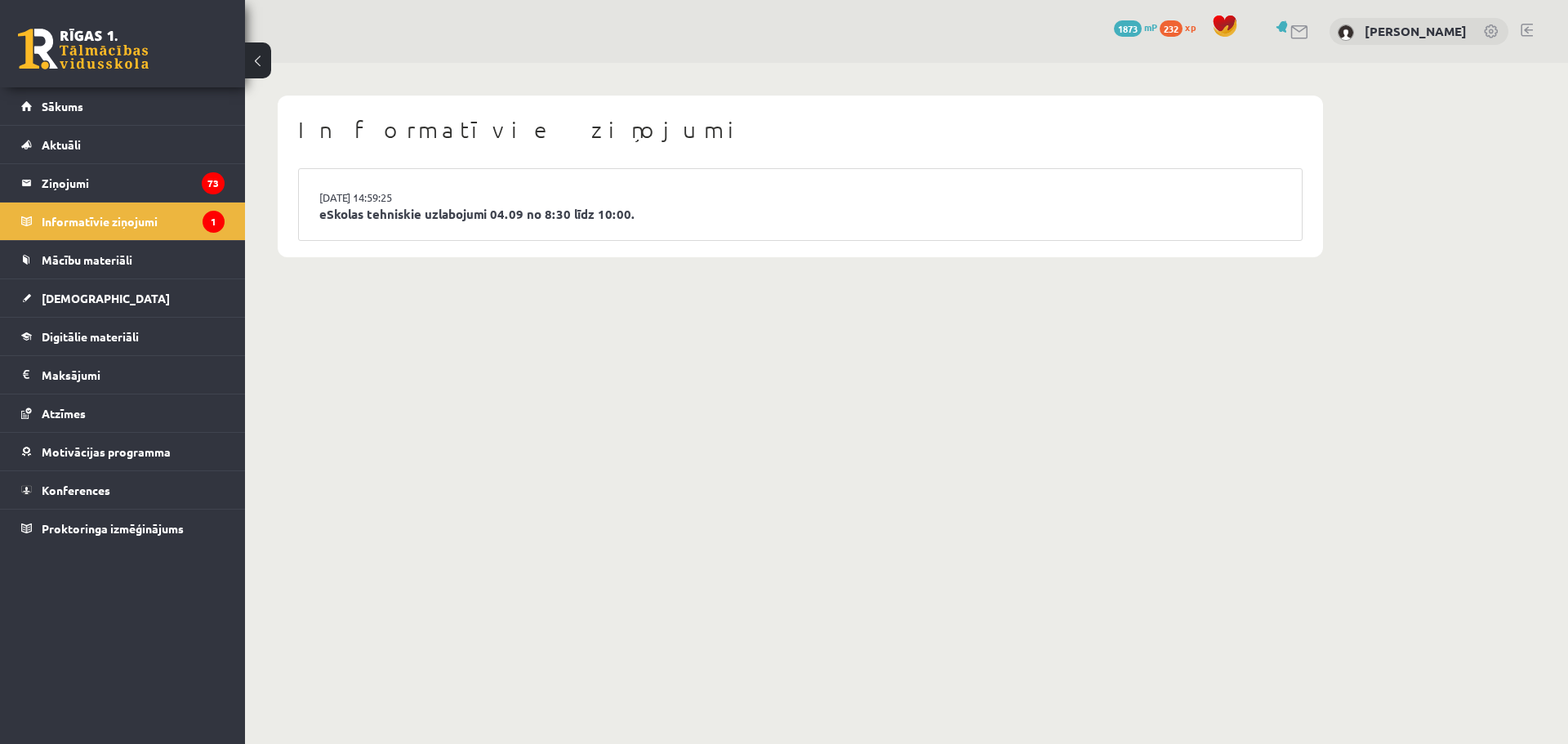
click at [339, 226] on li "[DATE] 14:59:25 eSkolas tehniskie uzlabojumi 04.09 no 8:30 līdz 10:00." at bounding box center [799, 204] width 1003 height 71
click at [345, 212] on link "eSkolas tehniskie uzlabojumi 04.09 no 8:30 līdz 10:00." at bounding box center [799, 214] width 962 height 18
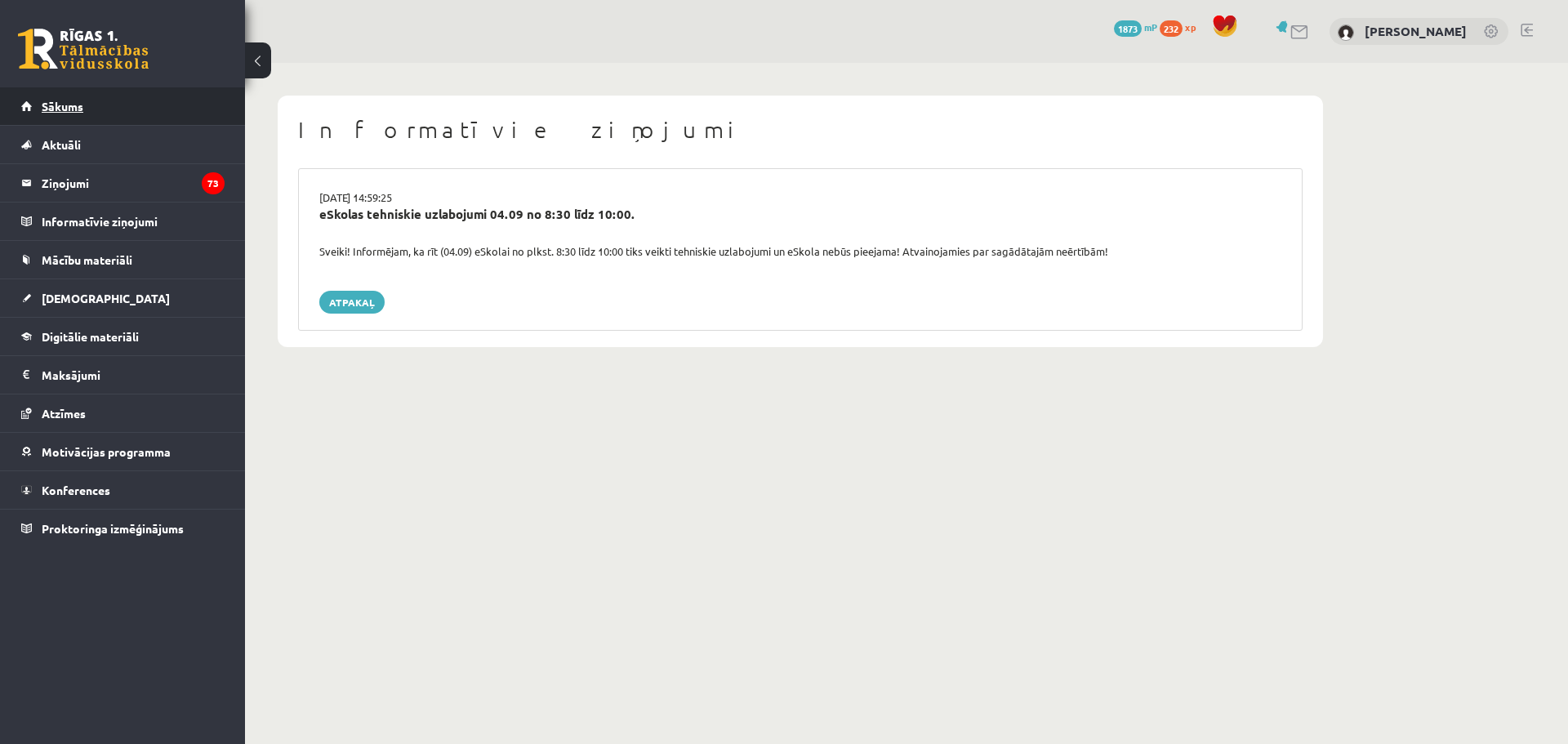
click at [72, 106] on span "Sākums" at bounding box center [62, 106] width 41 height 14
